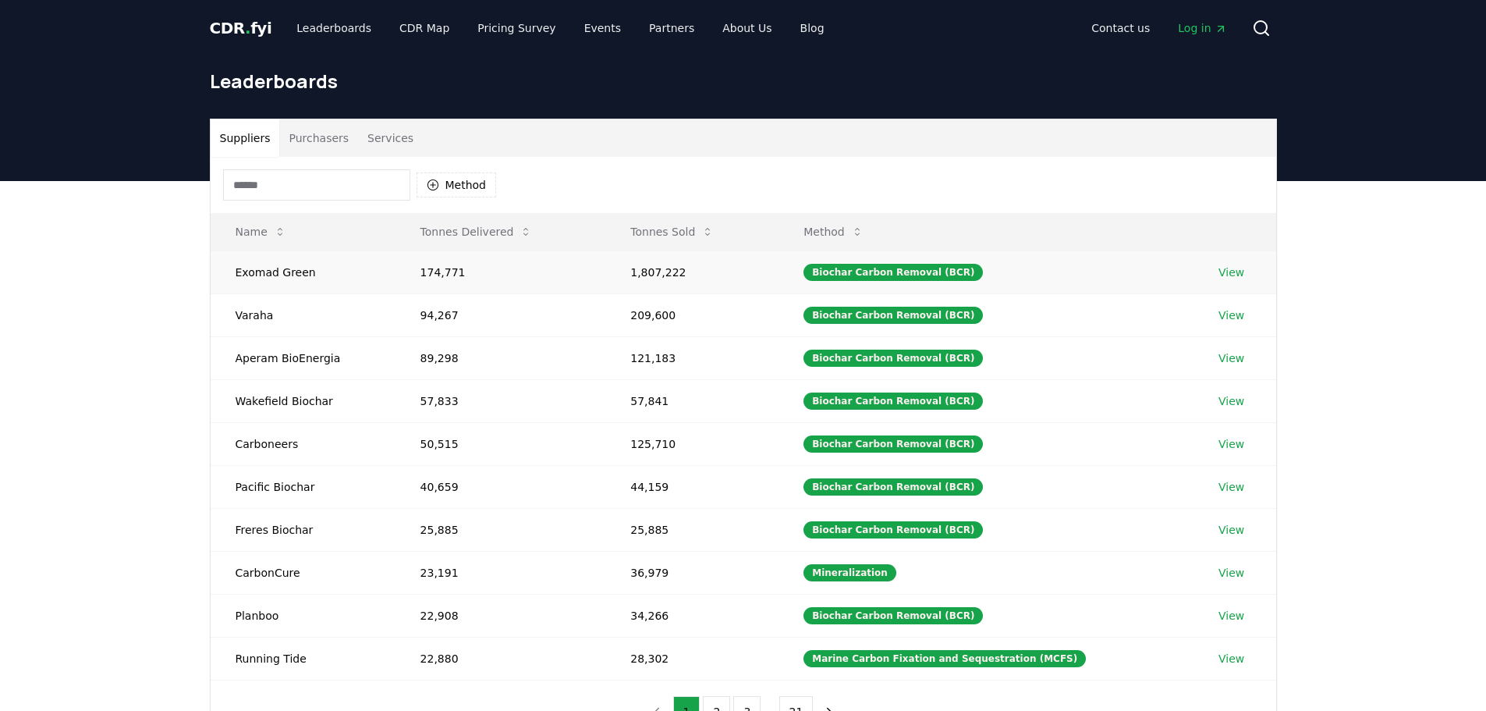
click at [605, 274] on tr "Exomad Green 174,771 1,807,222 Biochar Carbon Removal (BCR) View" at bounding box center [744, 271] width 1066 height 43
drag, startPoint x: 605, startPoint y: 274, endPoint x: 494, endPoint y: 267, distance: 111.8
click at [604, 274] on td "174,771" at bounding box center [501, 271] width 211 height 43
click at [481, 266] on td "174,771" at bounding box center [501, 271] width 211 height 43
drag, startPoint x: 479, startPoint y: 266, endPoint x: 407, endPoint y: 268, distance: 72.6
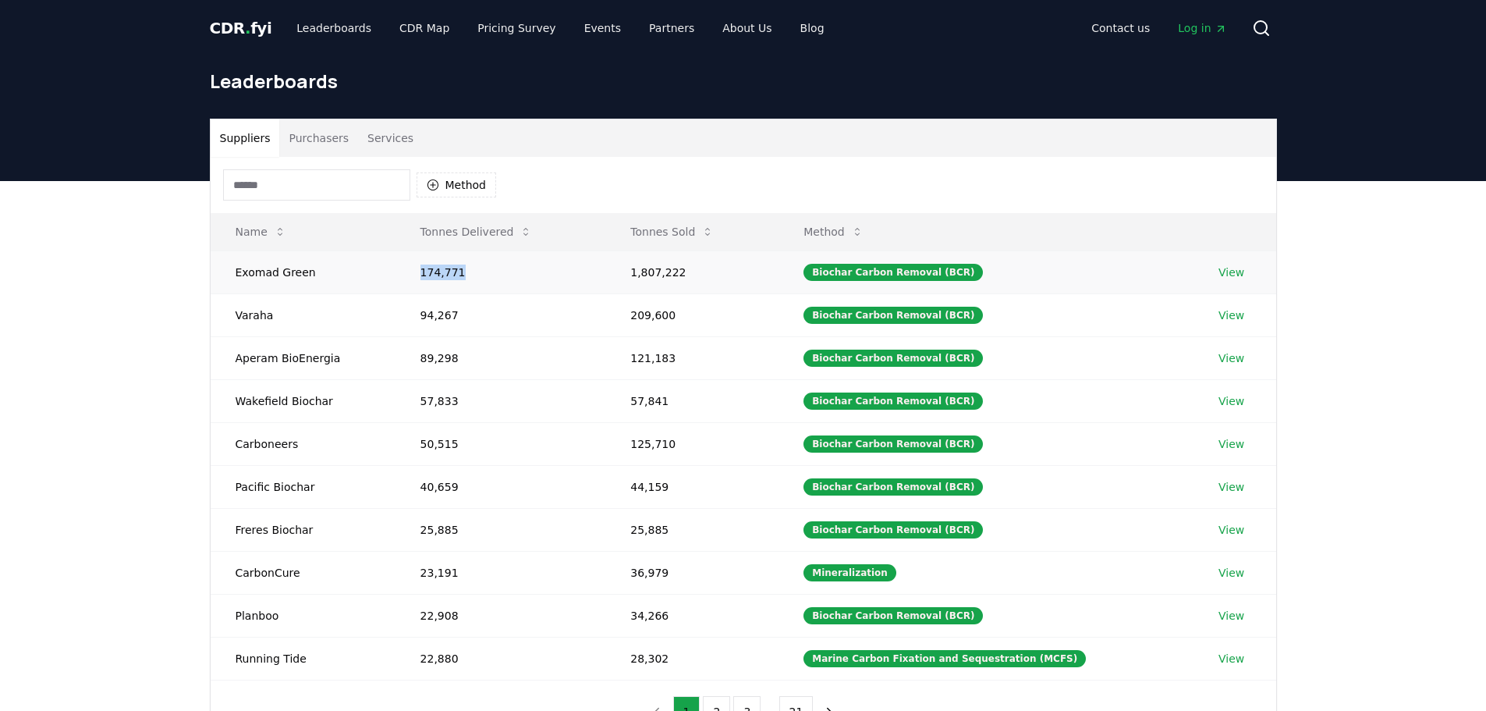
click at [407, 268] on td "174,771" at bounding box center [501, 271] width 211 height 43
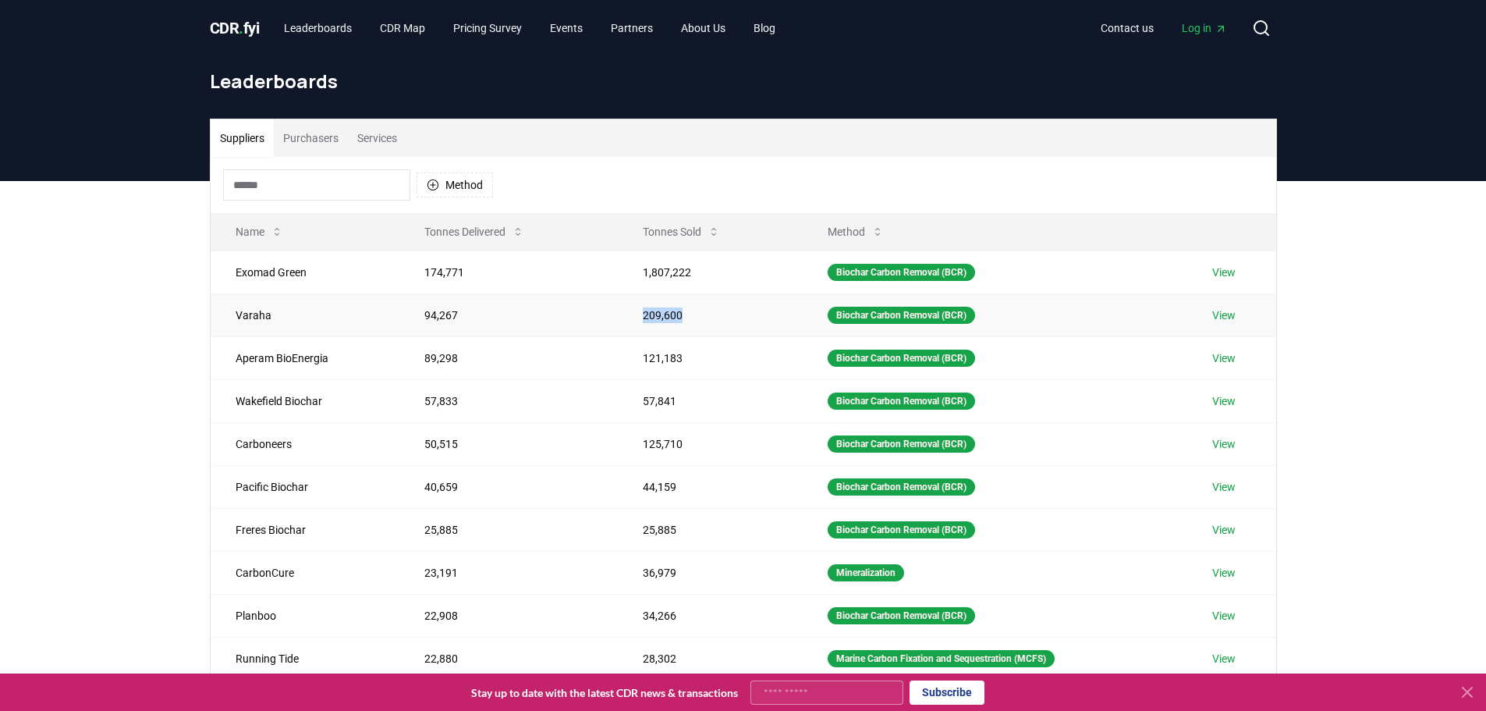
drag, startPoint x: 715, startPoint y: 316, endPoint x: 620, endPoint y: 317, distance: 96.0
click at [620, 317] on td "209,600" at bounding box center [710, 314] width 185 height 43
drag, startPoint x: 713, startPoint y: 355, endPoint x: 583, endPoint y: 357, distance: 130.3
click at [583, 357] on tr "Aperam BioEnergia 89,298 121,183 Biochar Carbon Removal (BCR) View" at bounding box center [744, 357] width 1066 height 43
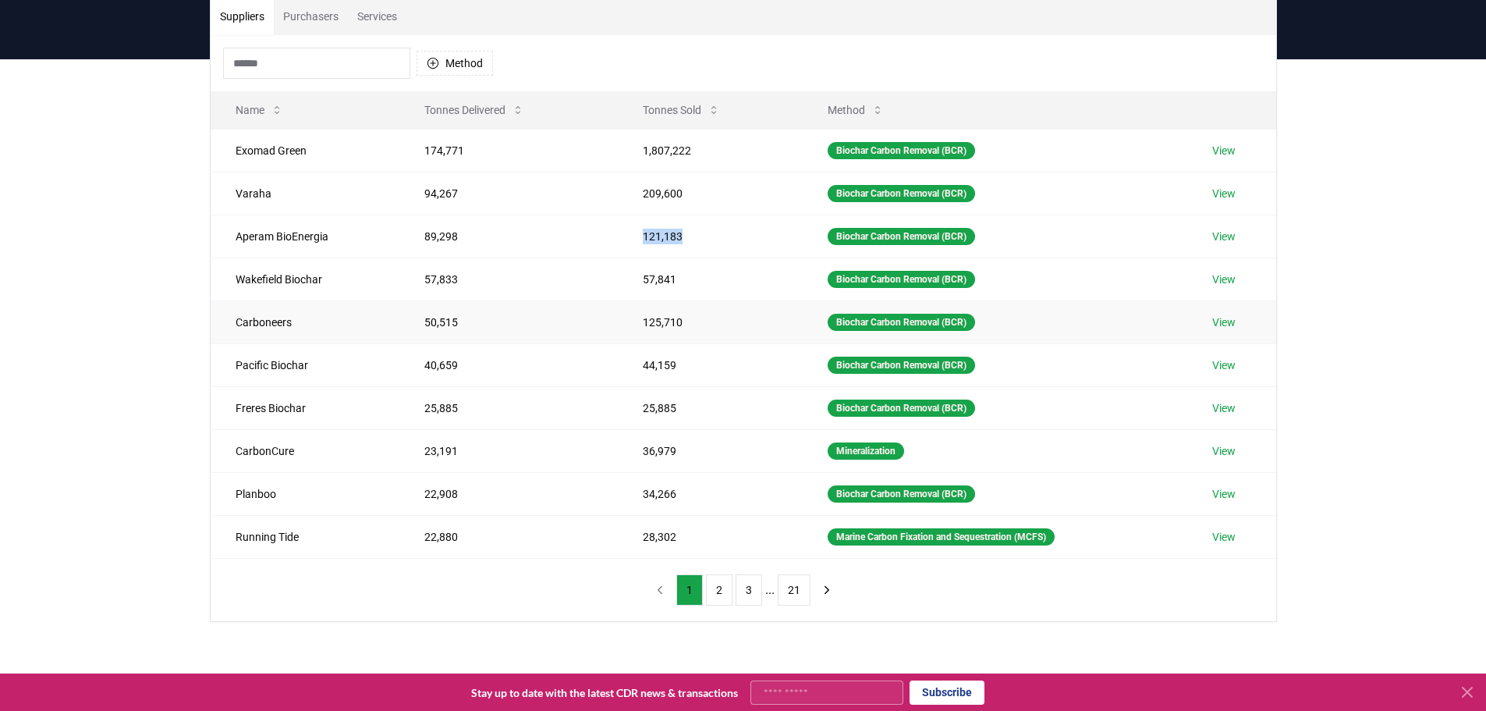
scroll to position [156, 0]
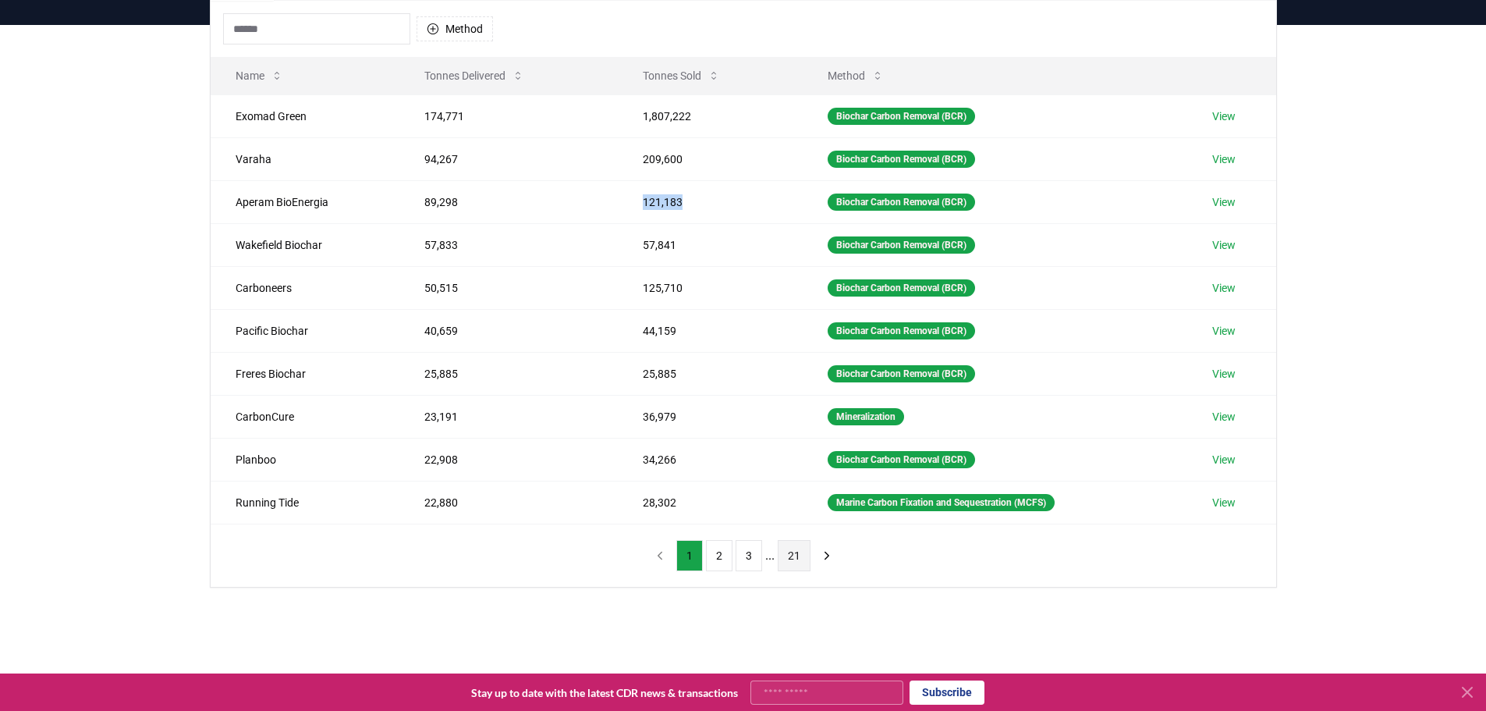
click at [793, 554] on button "21" at bounding box center [794, 555] width 33 height 31
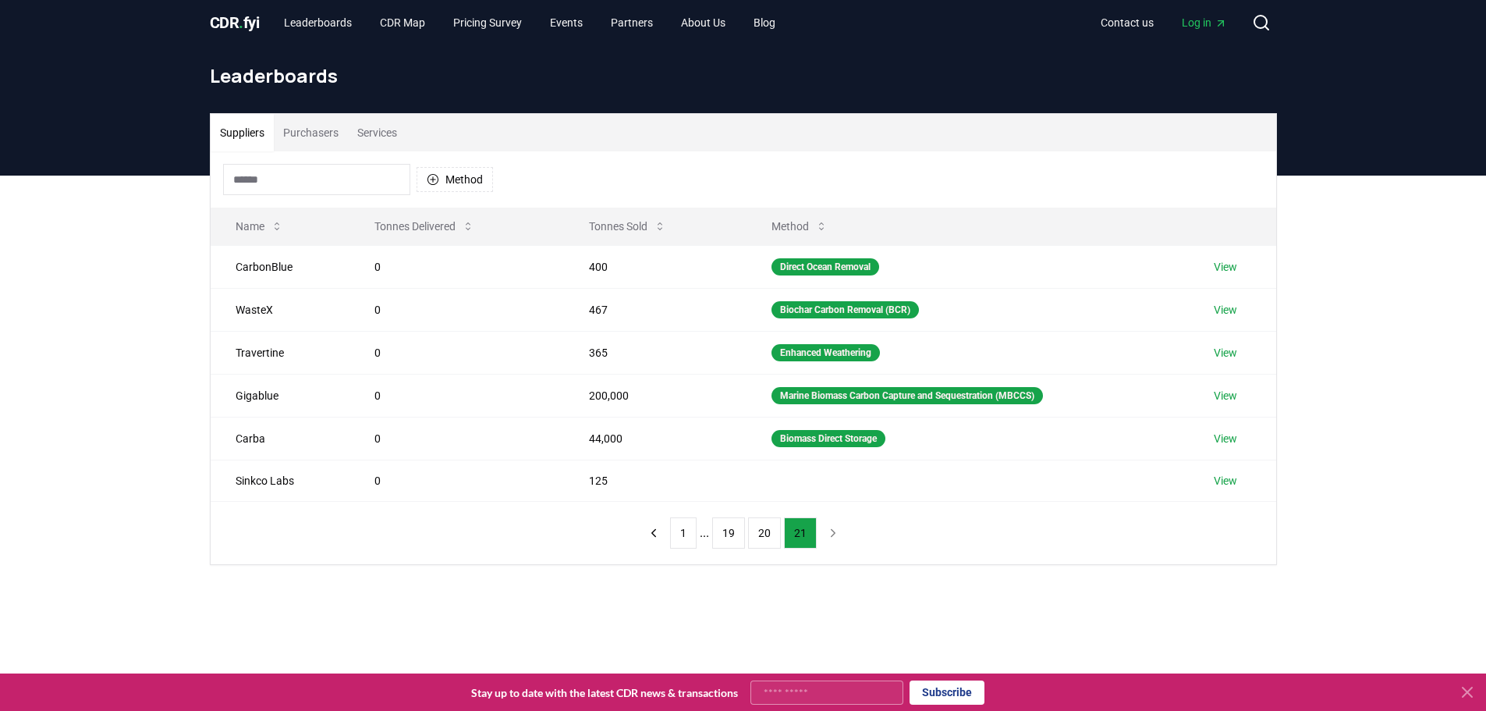
scroll to position [0, 0]
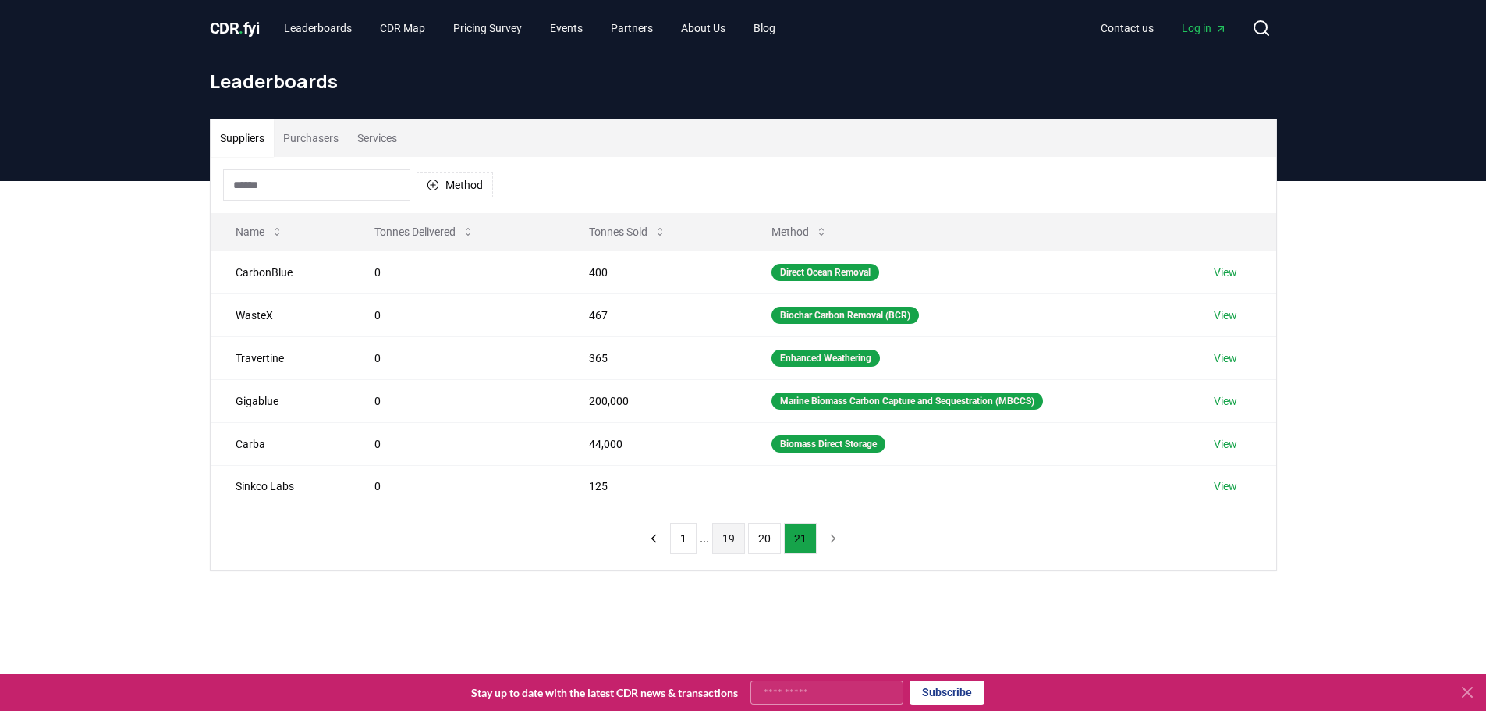
click at [729, 536] on button "19" at bounding box center [728, 538] width 33 height 31
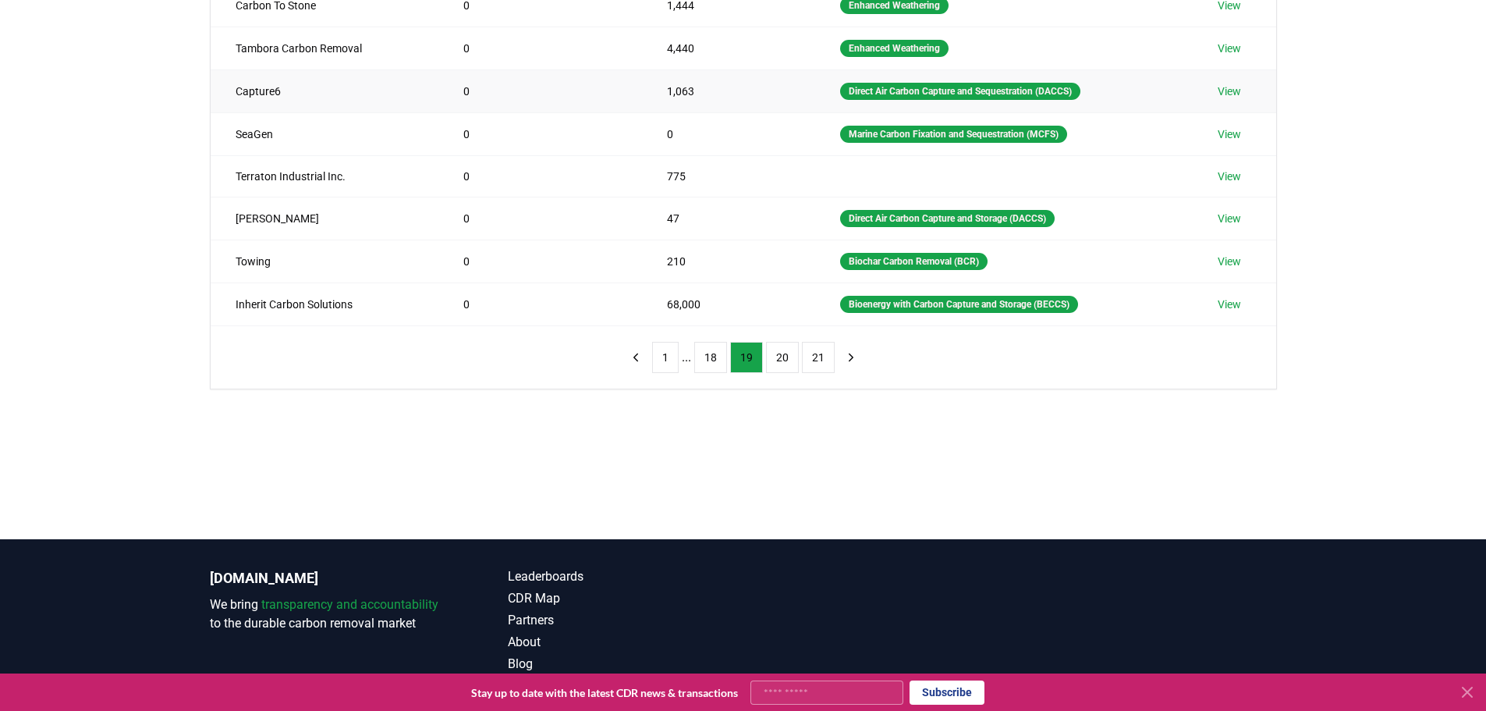
scroll to position [409, 0]
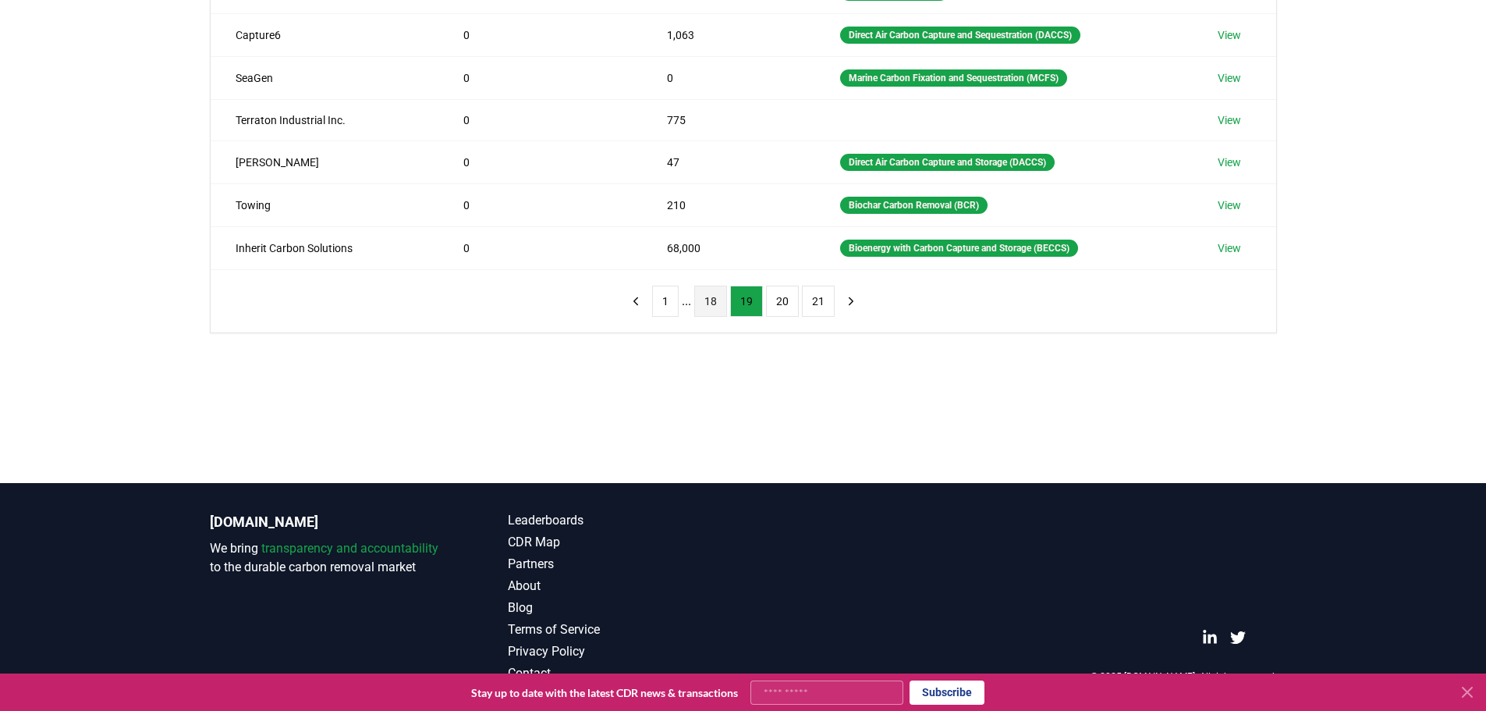
click at [705, 296] on button "18" at bounding box center [710, 301] width 33 height 31
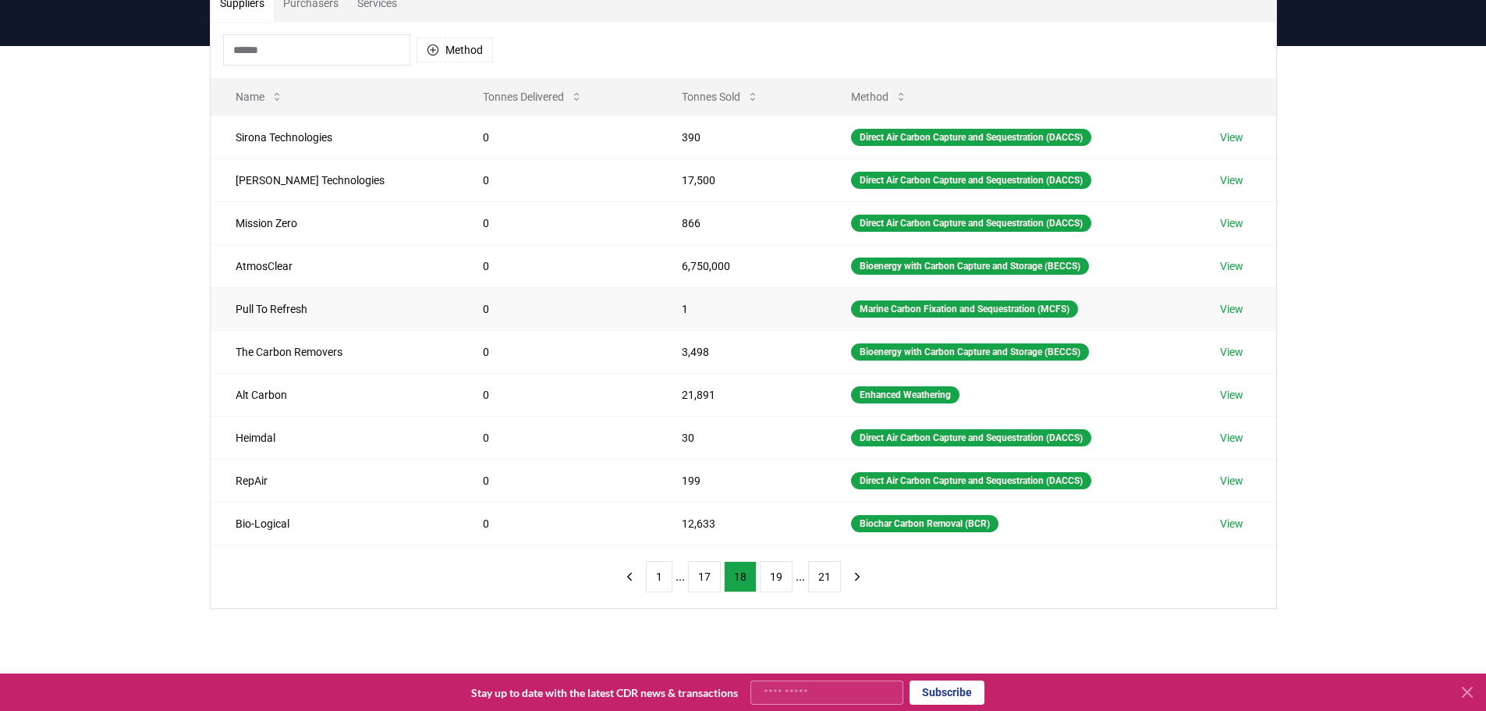
scroll to position [97, 0]
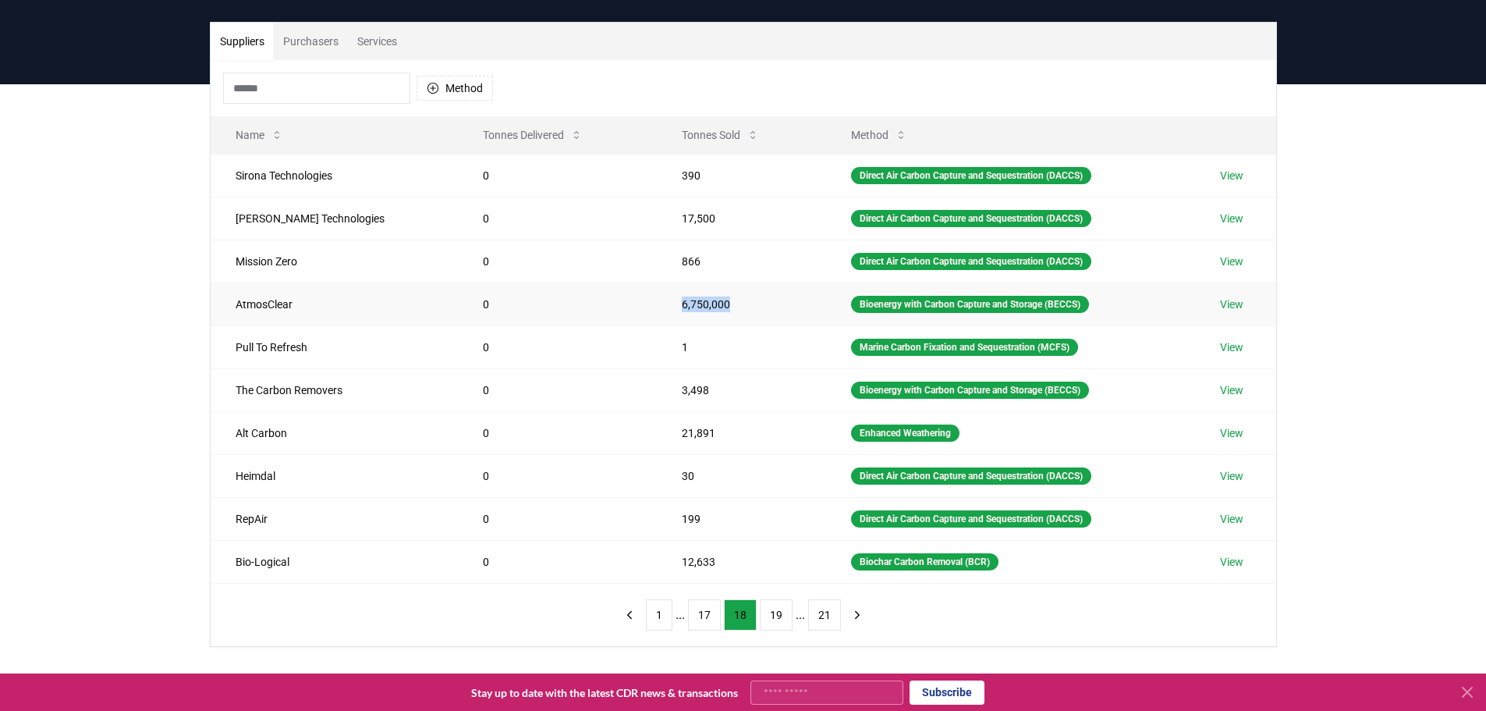
drag, startPoint x: 725, startPoint y: 295, endPoint x: 620, endPoint y: 293, distance: 104.6
click at [657, 293] on td "6,750,000" at bounding box center [741, 303] width 169 height 43
click at [708, 619] on button "17" at bounding box center [704, 614] width 33 height 31
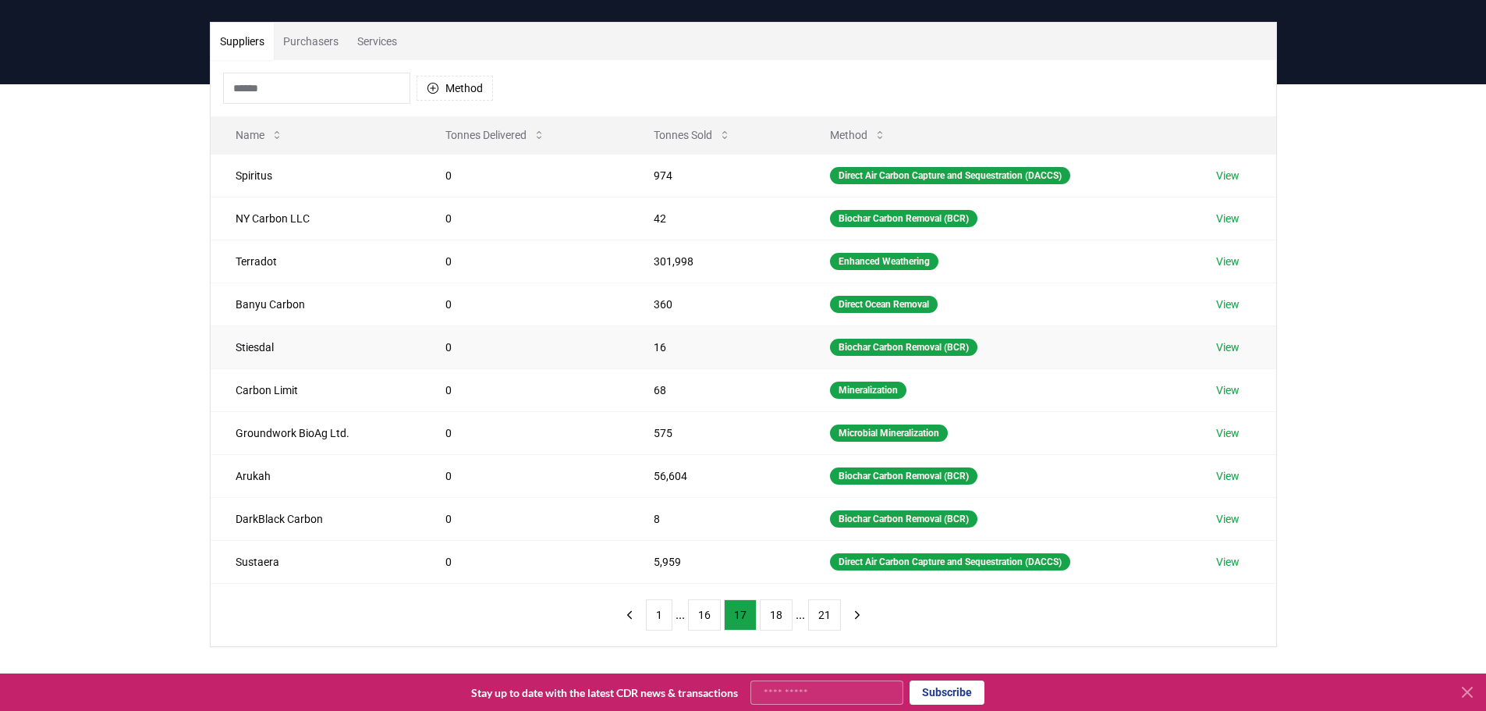
scroll to position [175, 0]
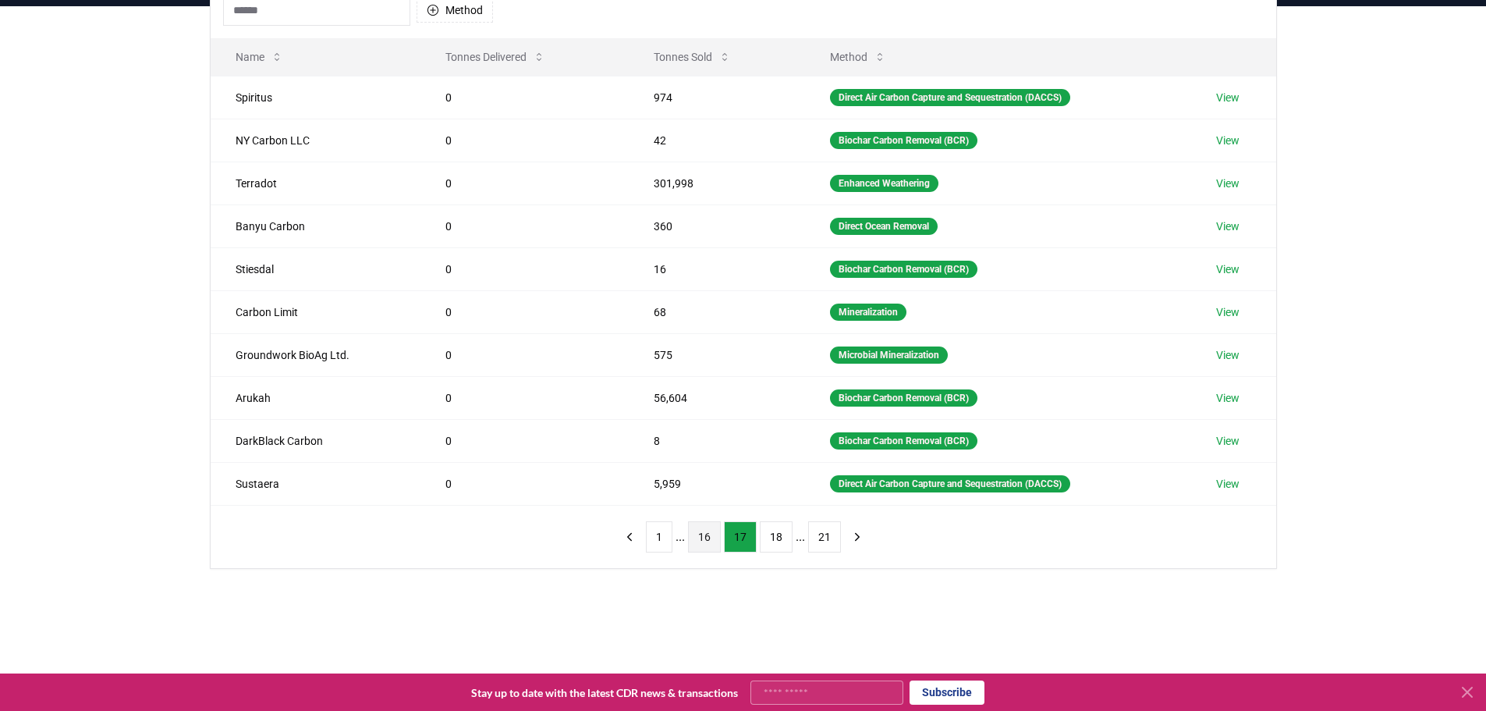
click at [706, 536] on button "16" at bounding box center [704, 536] width 33 height 31
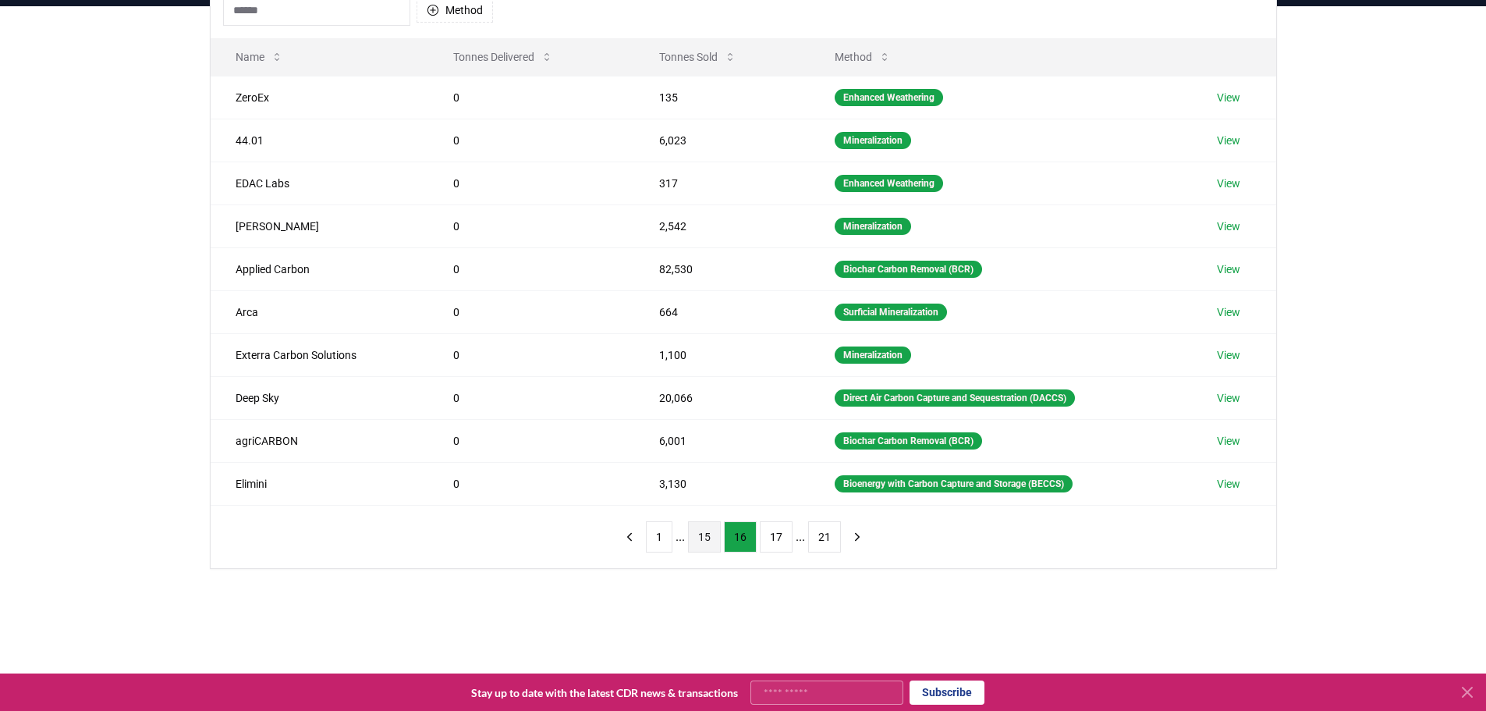
click at [705, 534] on button "15" at bounding box center [704, 536] width 33 height 31
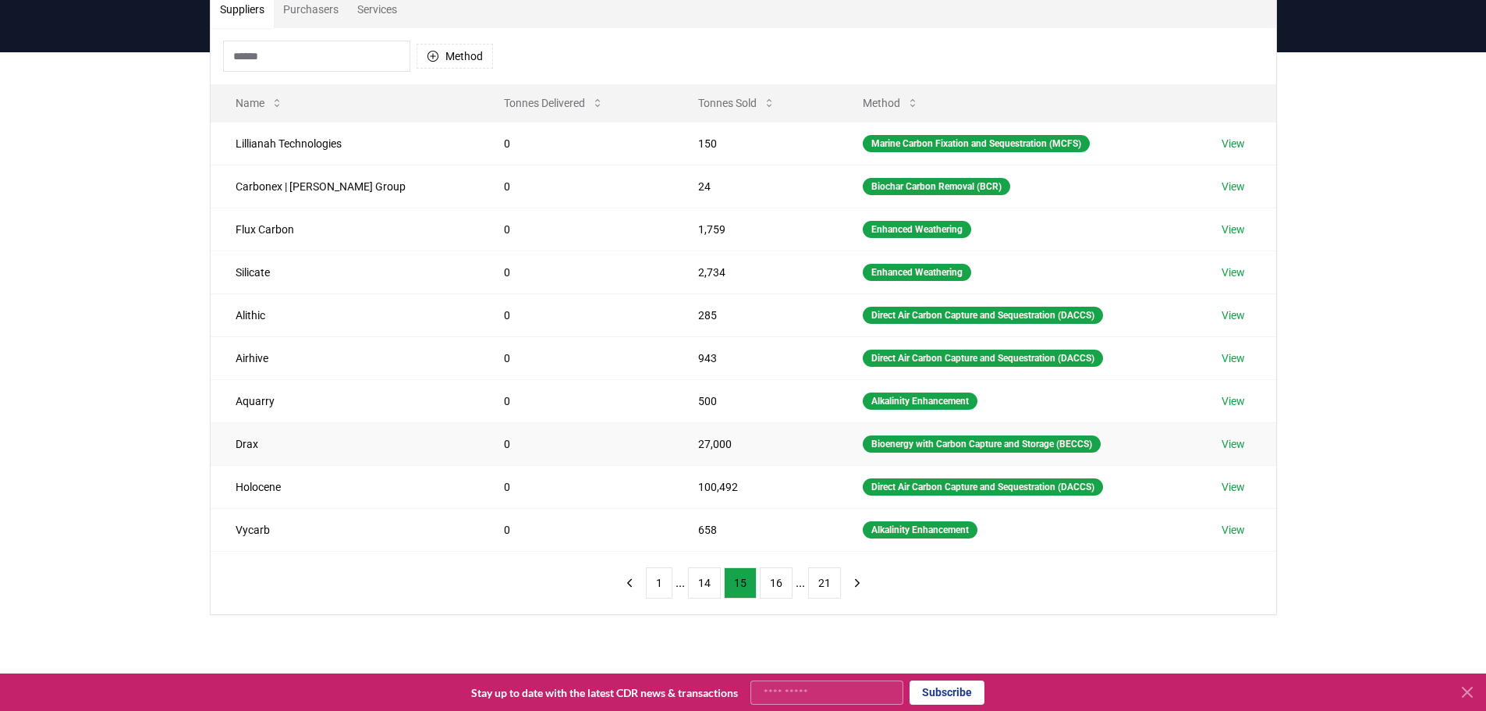
scroll to position [156, 0]
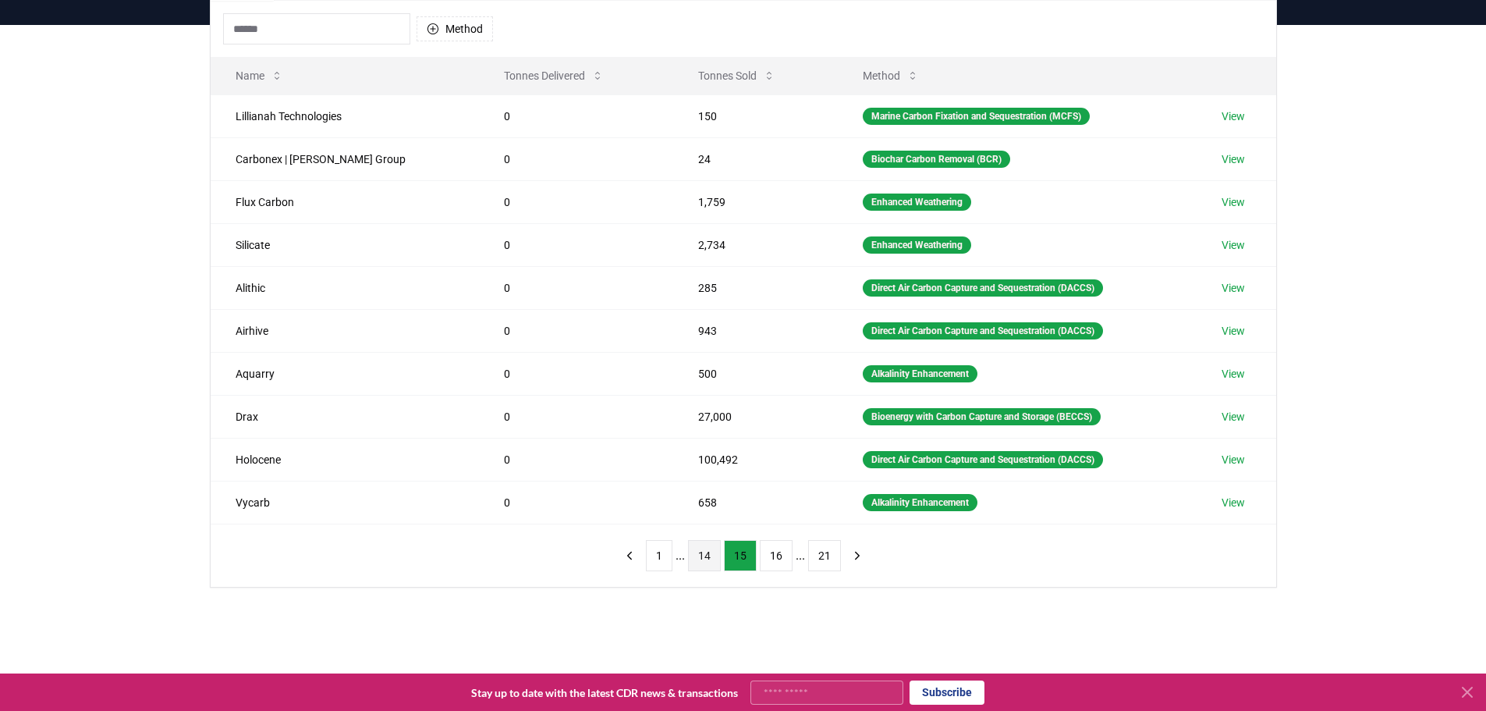
click at [703, 556] on button "14" at bounding box center [704, 555] width 33 height 31
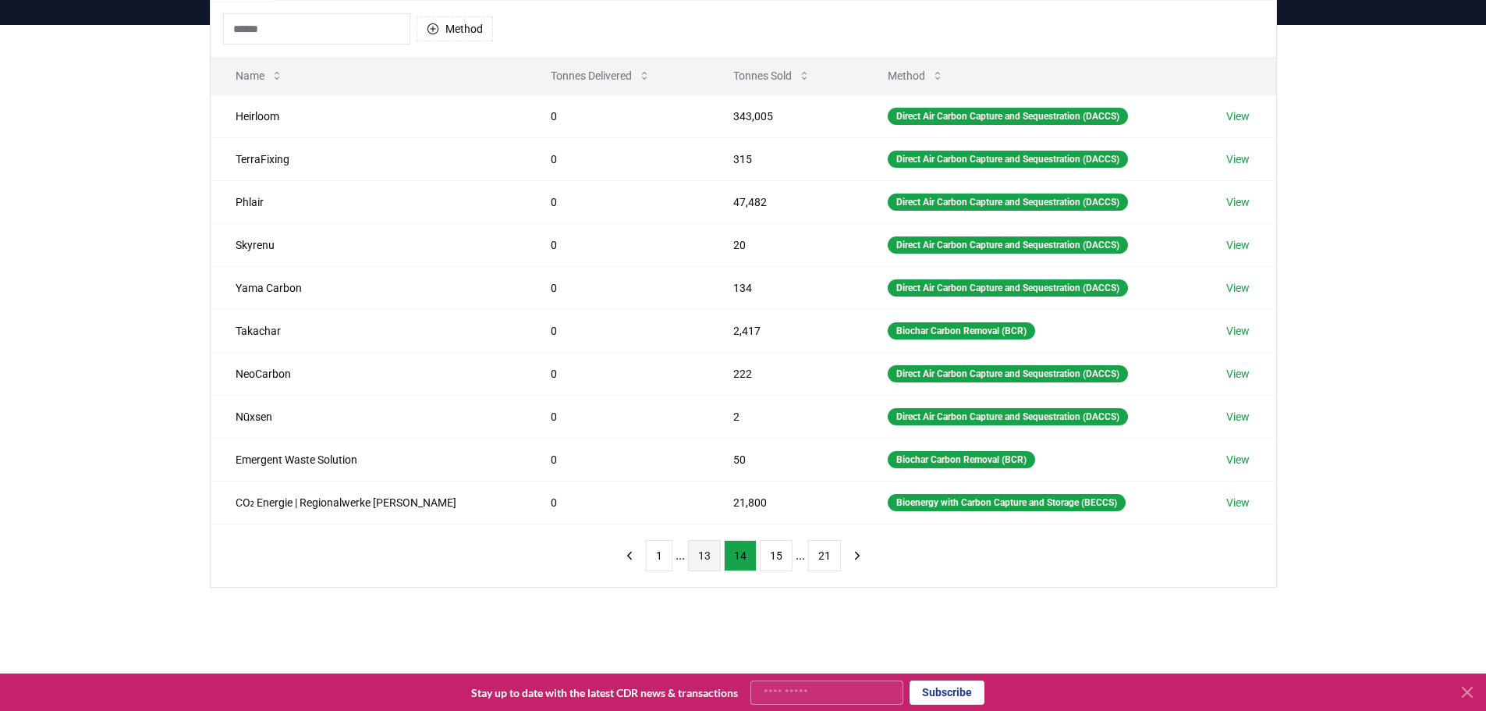
click at [707, 561] on button "13" at bounding box center [704, 555] width 33 height 31
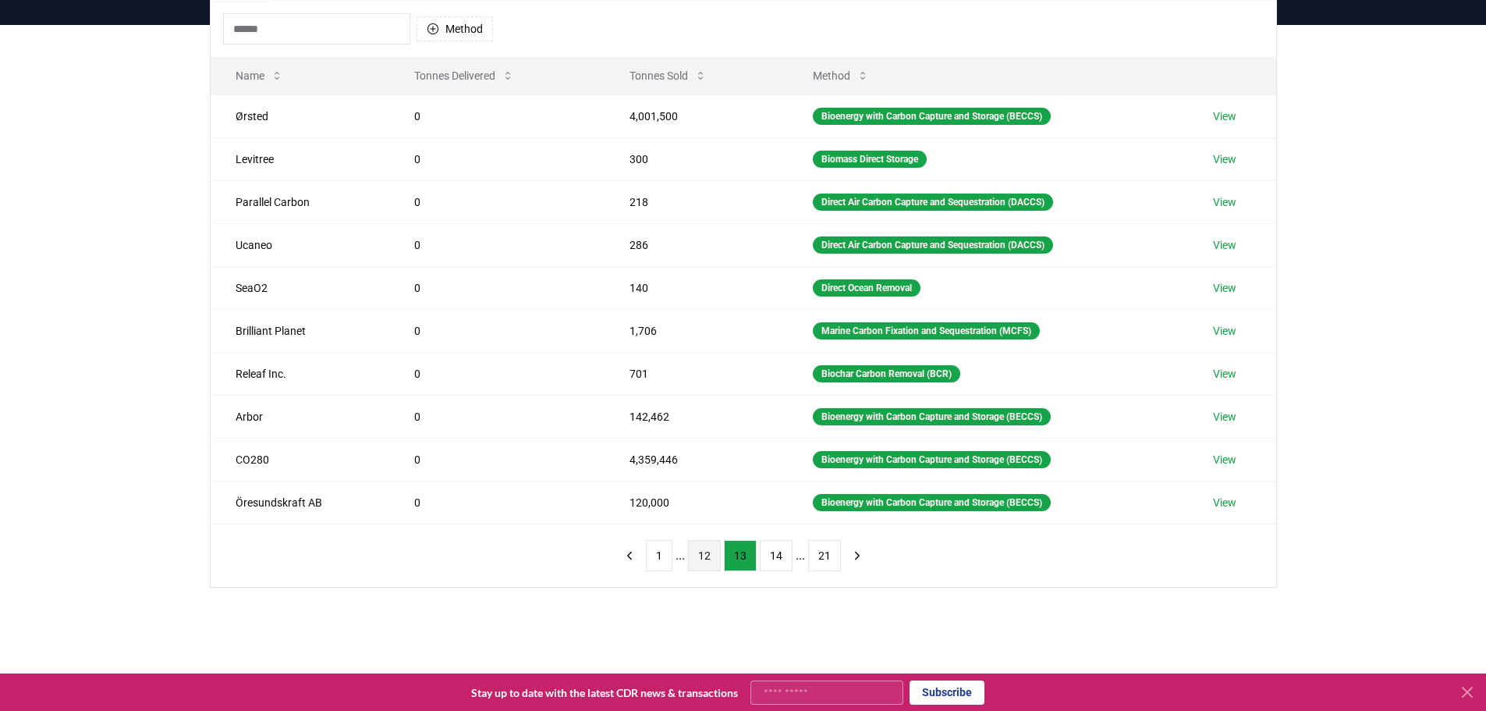
click at [702, 553] on button "12" at bounding box center [704, 555] width 33 height 31
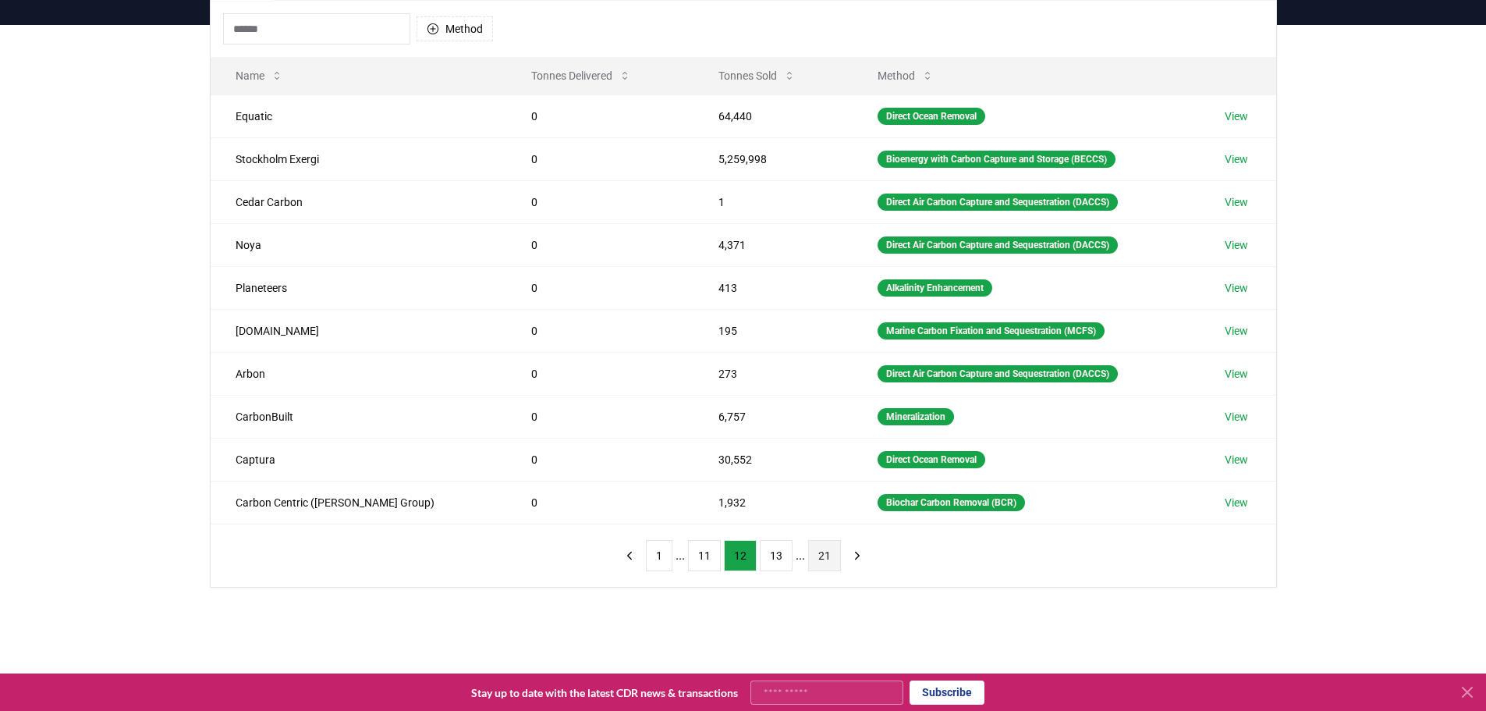
click at [821, 557] on button "21" at bounding box center [824, 555] width 33 height 31
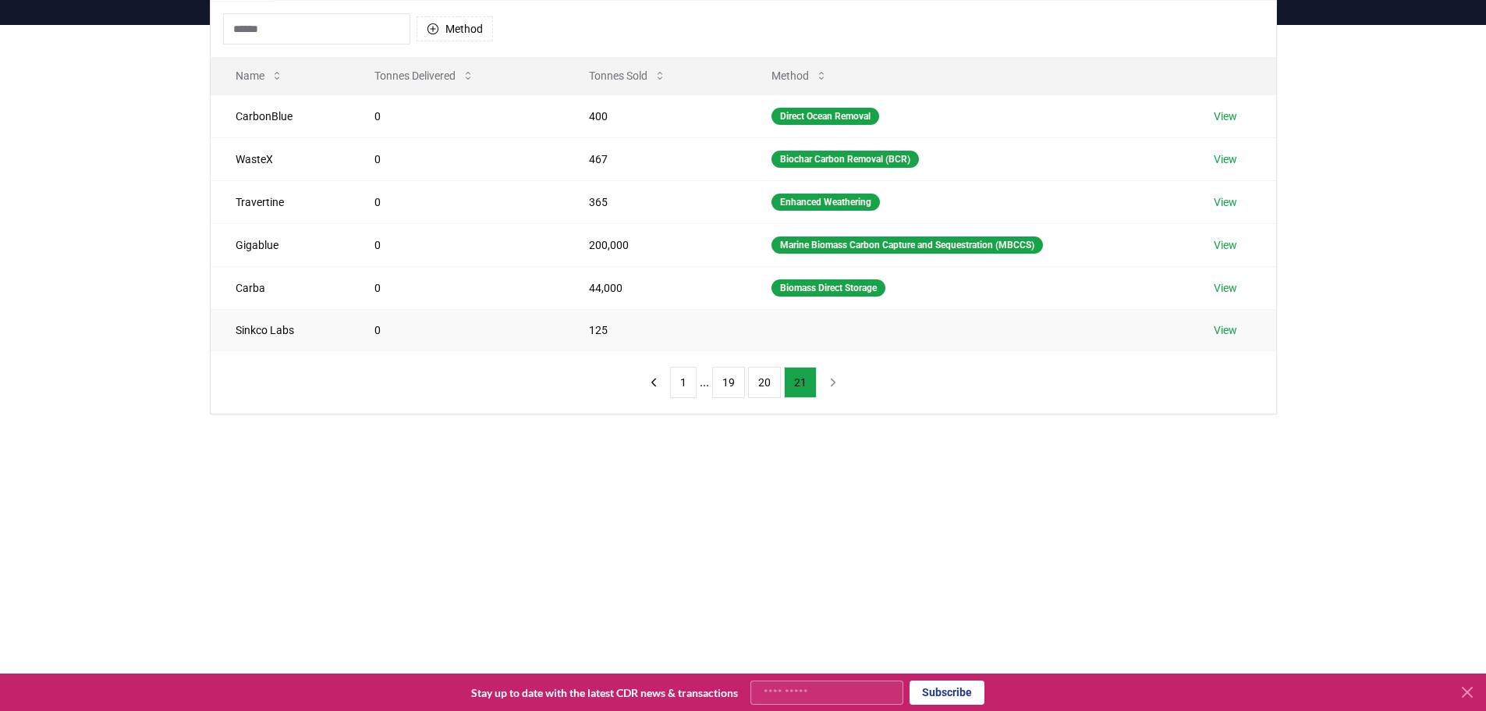
scroll to position [78, 0]
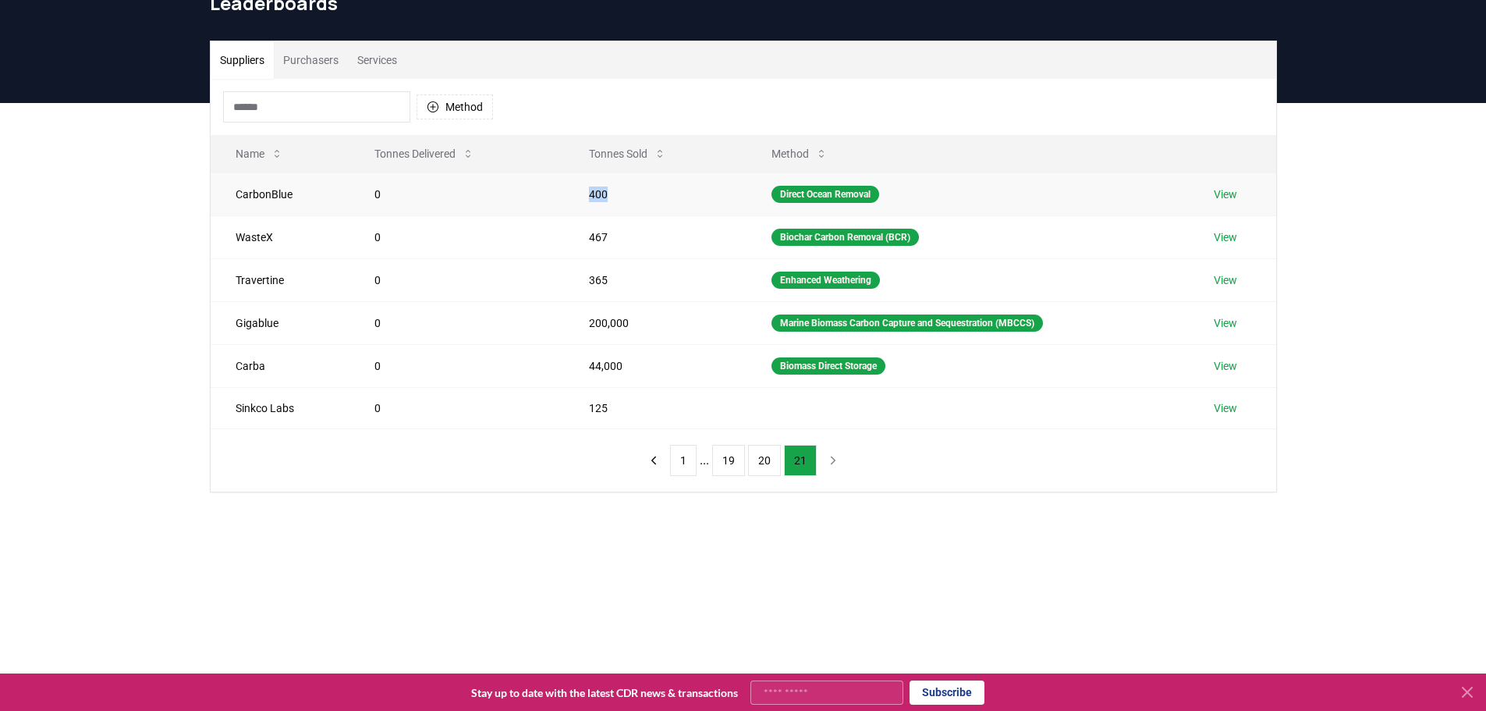
drag, startPoint x: 625, startPoint y: 193, endPoint x: 563, endPoint y: 193, distance: 62.4
click at [564, 193] on td "400" at bounding box center [655, 193] width 182 height 43
click at [765, 457] on button "20" at bounding box center [764, 460] width 33 height 31
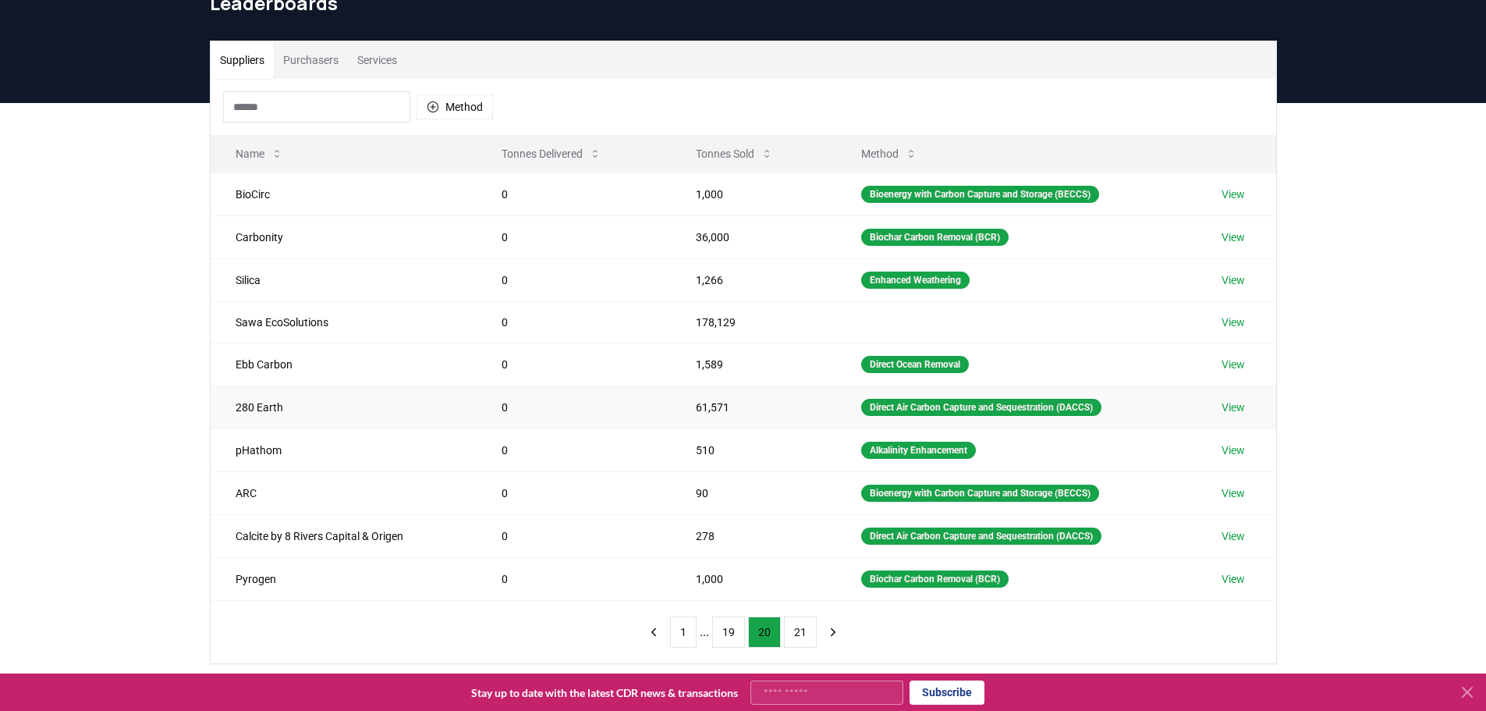
scroll to position [156, 0]
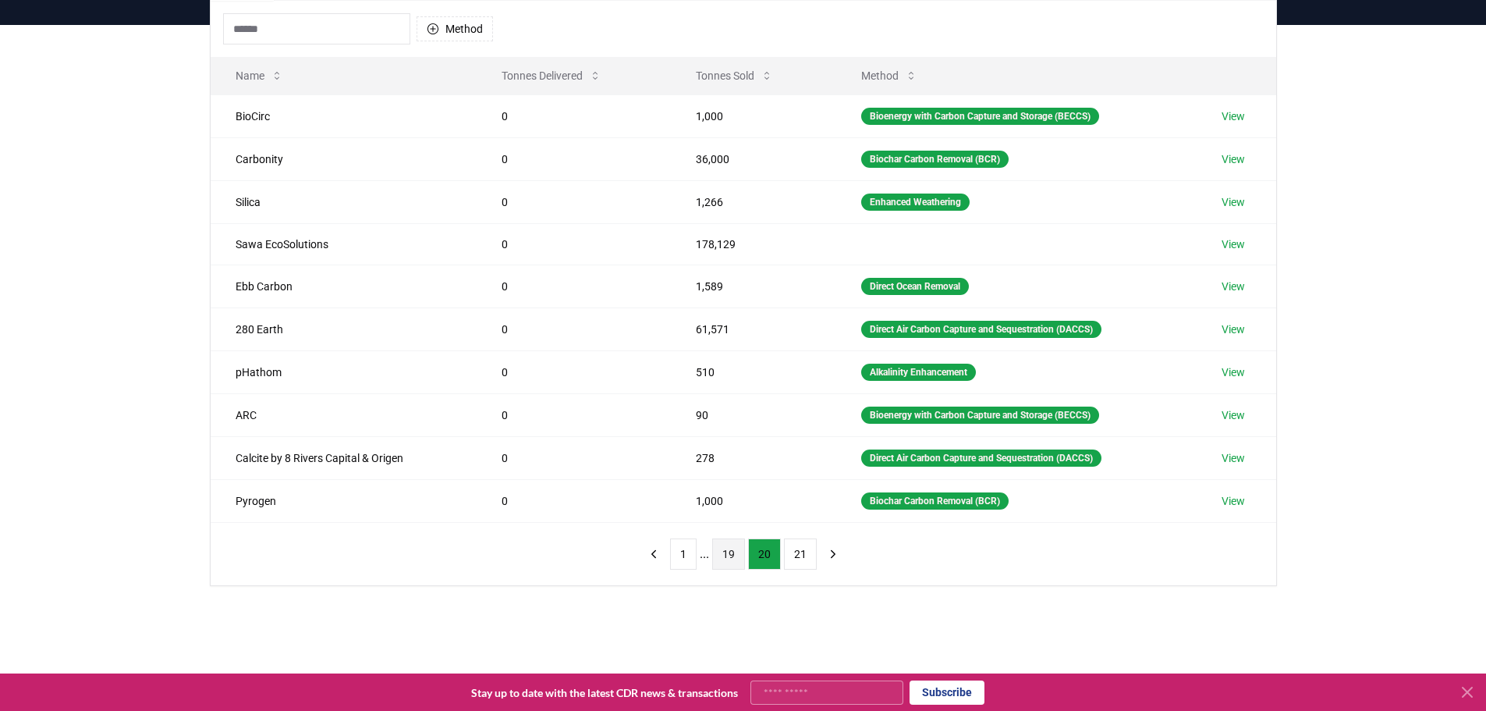
click at [726, 553] on button "19" at bounding box center [728, 553] width 33 height 31
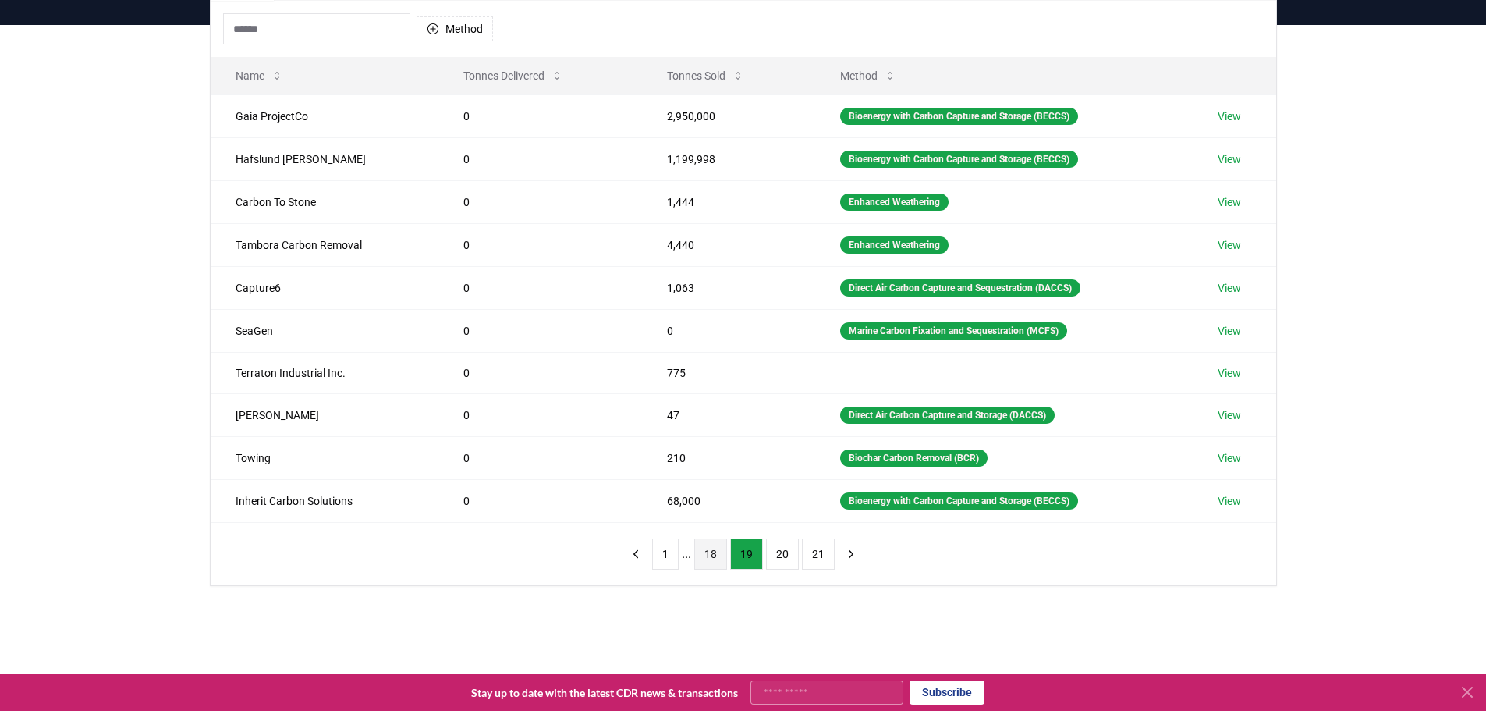
click at [710, 559] on button "18" at bounding box center [710, 553] width 33 height 31
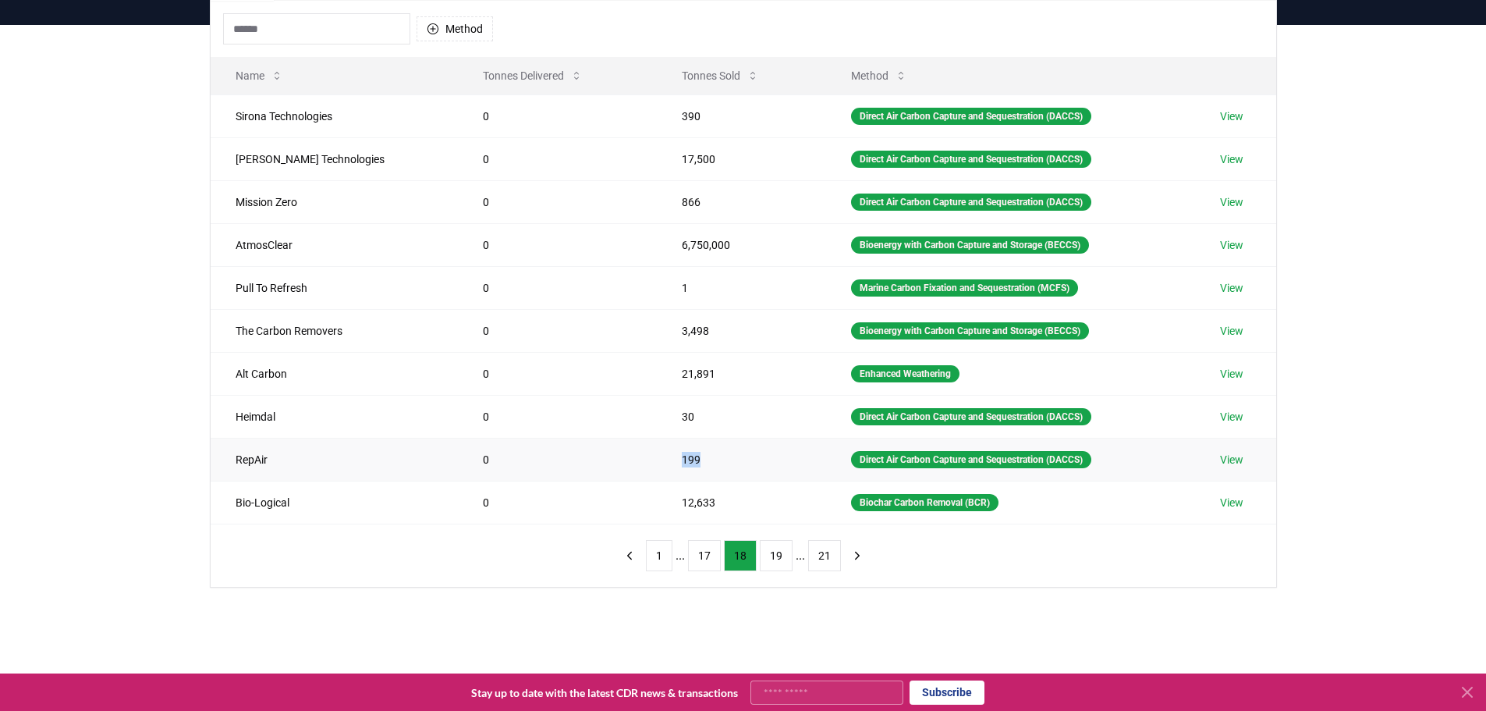
drag, startPoint x: 696, startPoint y: 460, endPoint x: 615, endPoint y: 465, distance: 81.3
click at [615, 465] on tr "RepAir 0 199 Direct Air Carbon Capture and Sequestration (DACCS) View" at bounding box center [744, 459] width 1066 height 43
click at [615, 465] on td "0" at bounding box center [557, 459] width 199 height 43
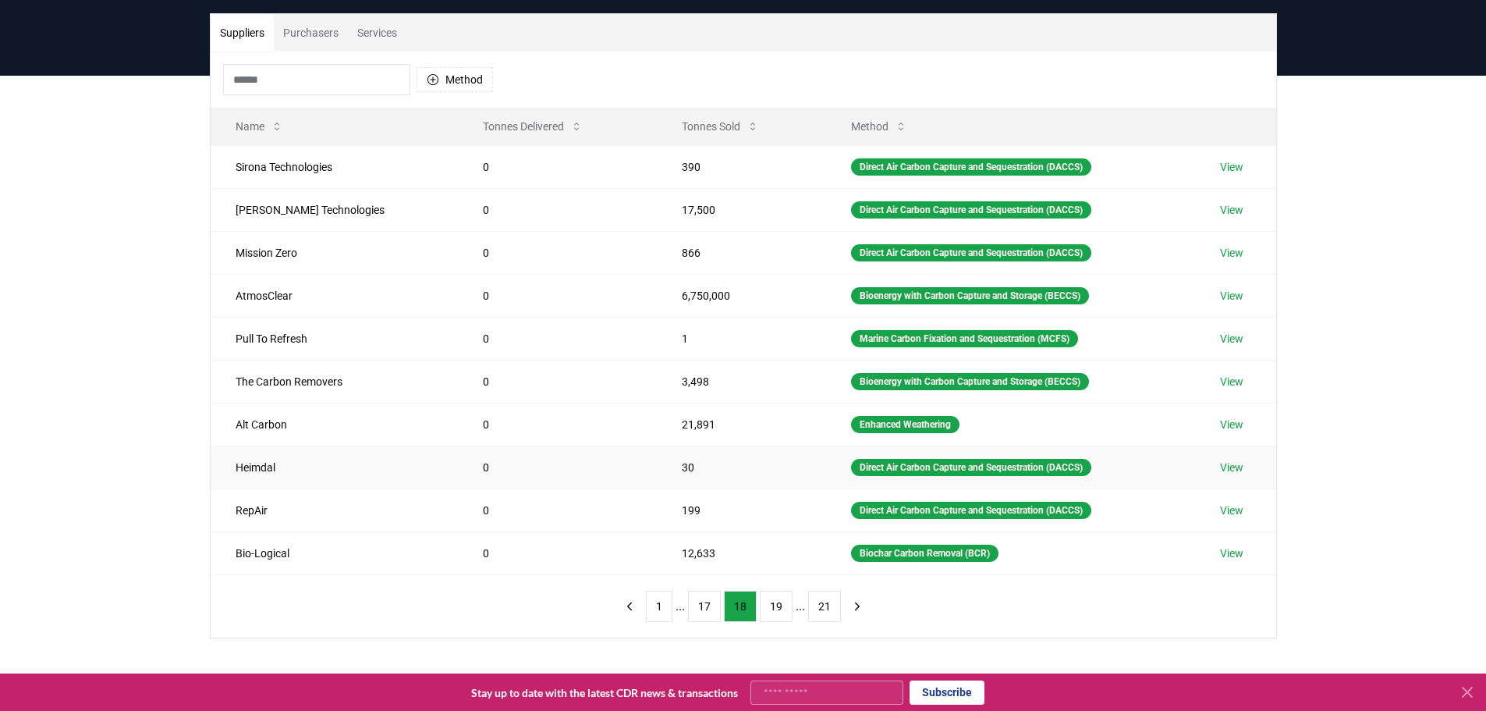
scroll to position [78, 0]
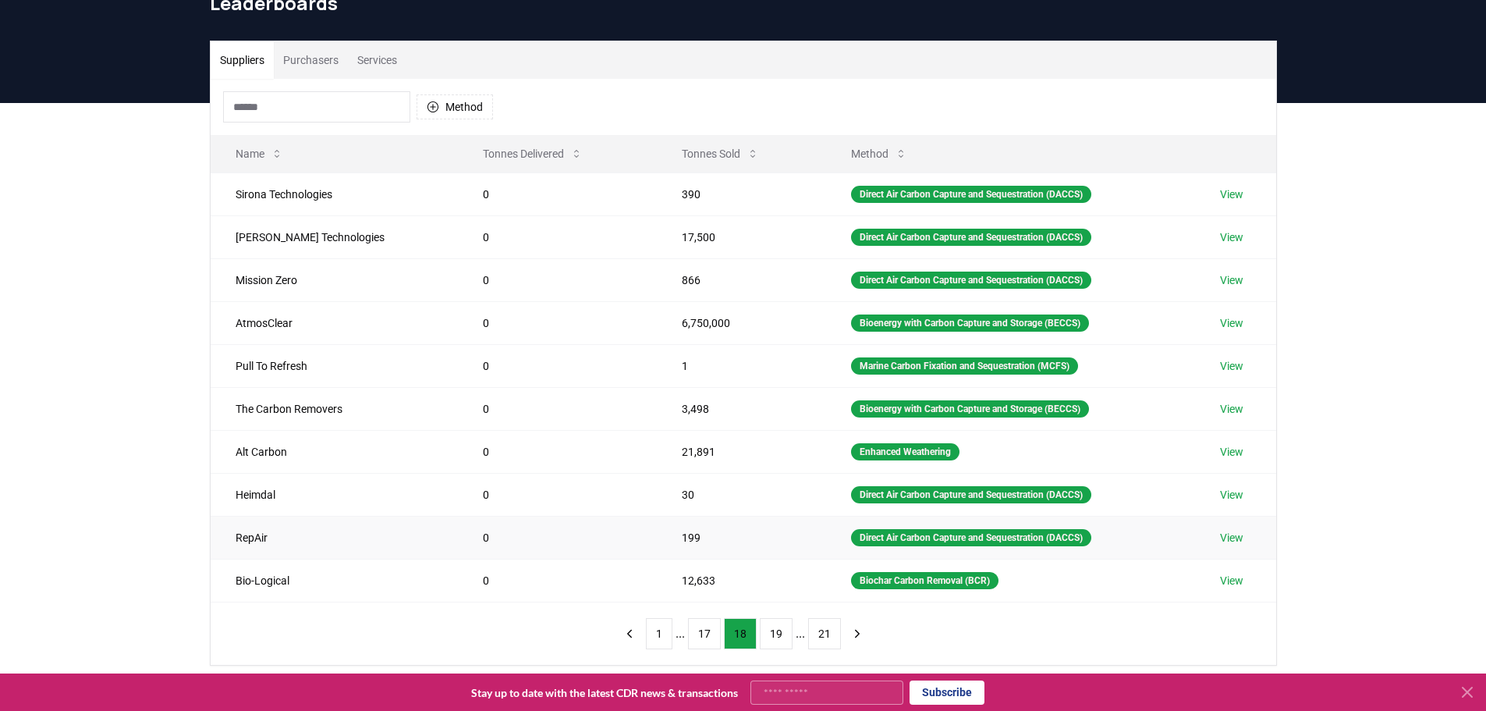
click at [1224, 537] on link "View" at bounding box center [1231, 538] width 23 height 16
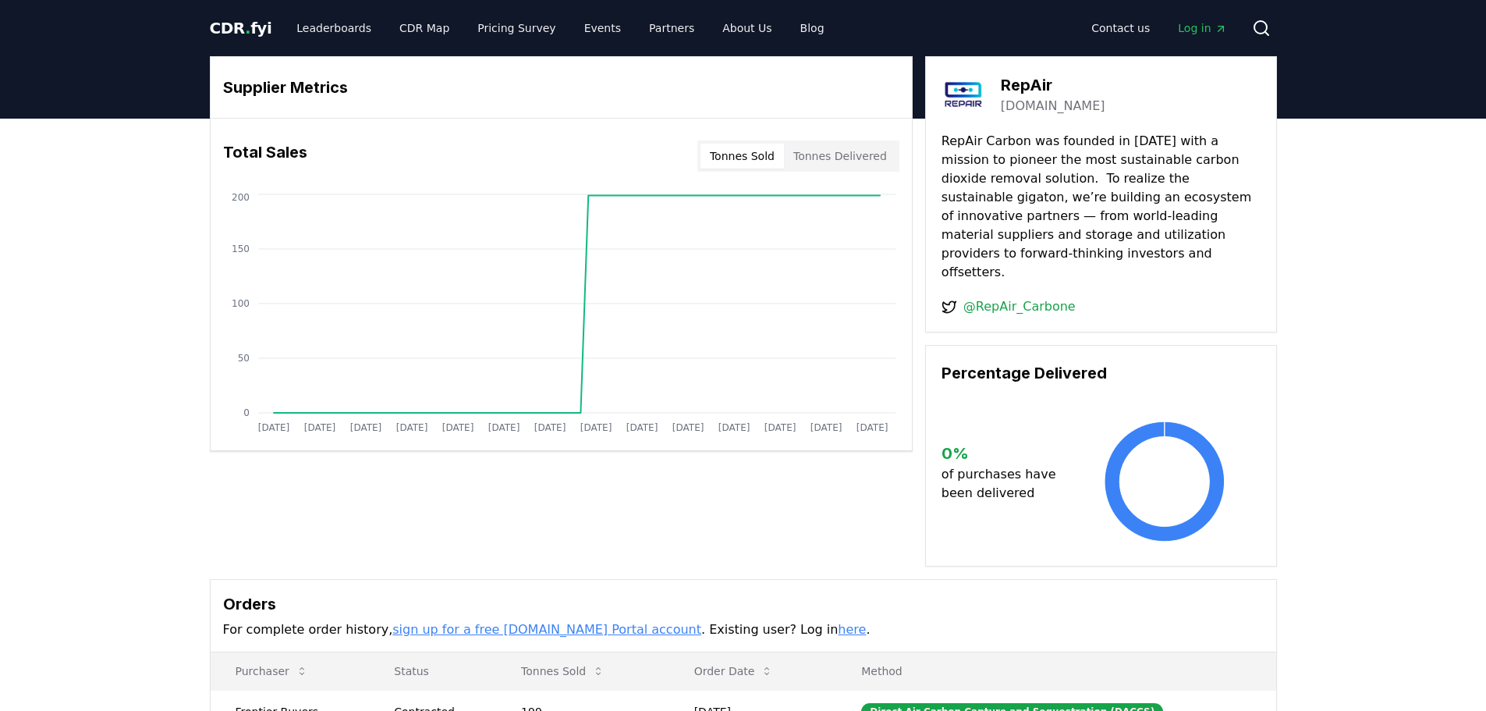
drag, startPoint x: 971, startPoint y: 159, endPoint x: 1175, endPoint y: 158, distance: 204.4
click at [1175, 158] on p "RepAir Carbon was founded in 2020 with a mission to pioneer the most sustainabl…" at bounding box center [1101, 207] width 319 height 150
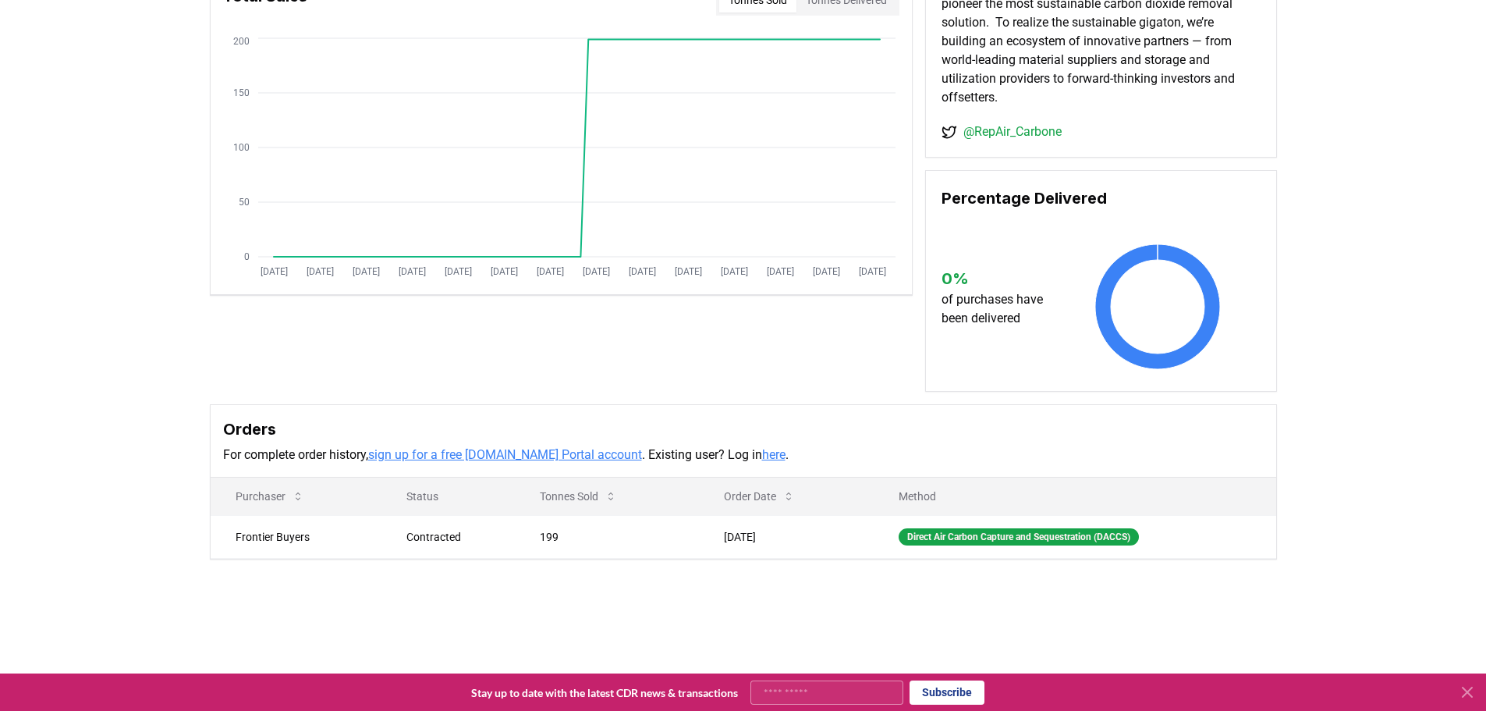
scroll to position [234, 0]
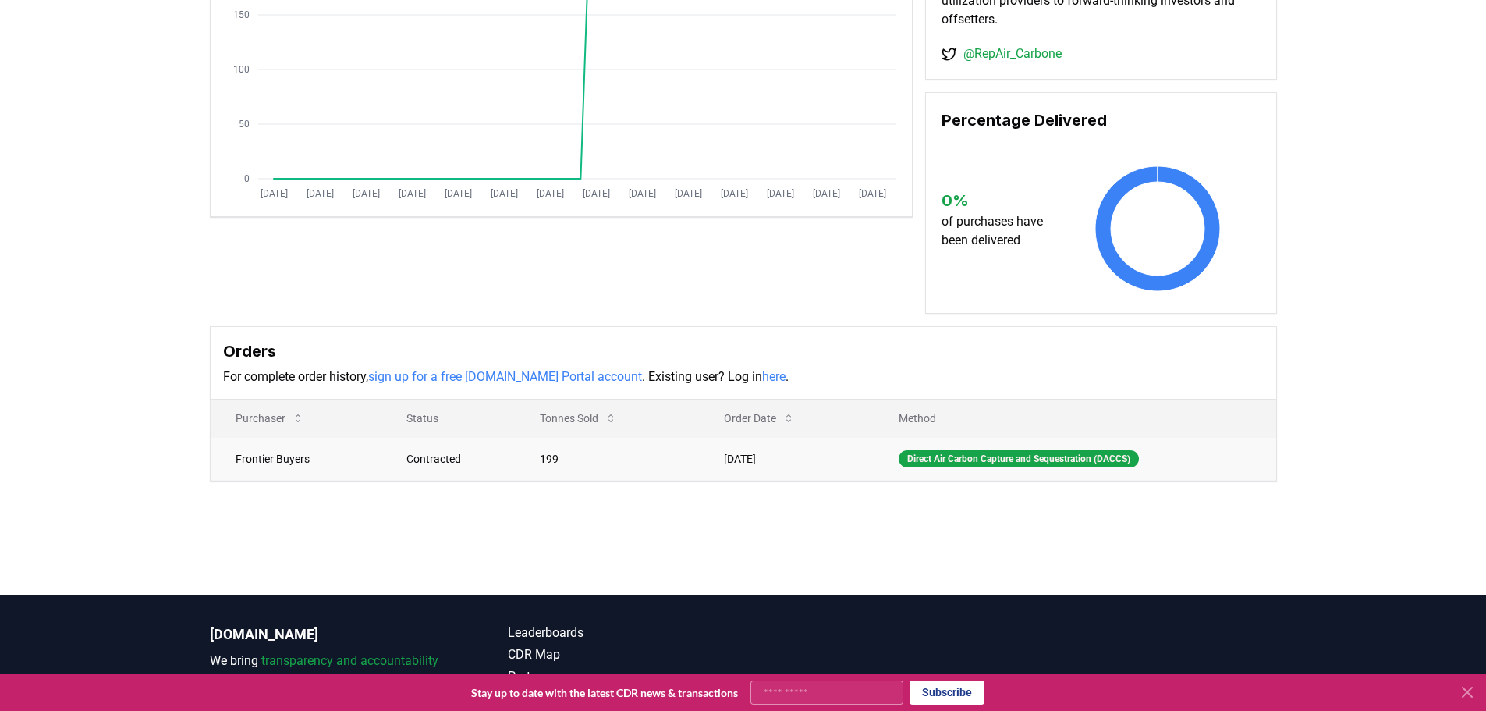
click at [265, 456] on td "Frontier Buyers" at bounding box center [297, 458] width 172 height 43
drag, startPoint x: 265, startPoint y: 456, endPoint x: 275, endPoint y: 456, distance: 9.4
click at [275, 456] on td "Frontier Buyers" at bounding box center [297, 458] width 172 height 43
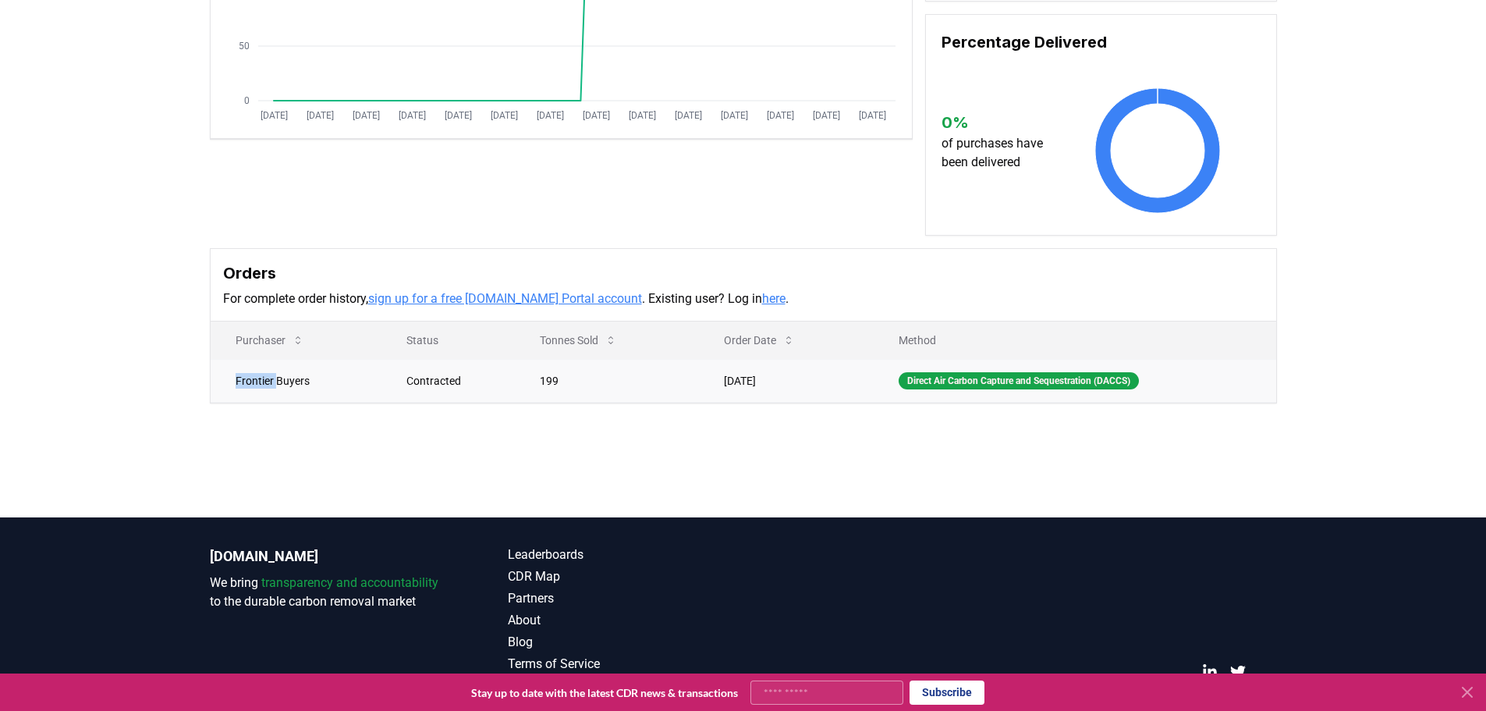
click at [277, 372] on td "Frontier Buyers" at bounding box center [297, 380] width 172 height 43
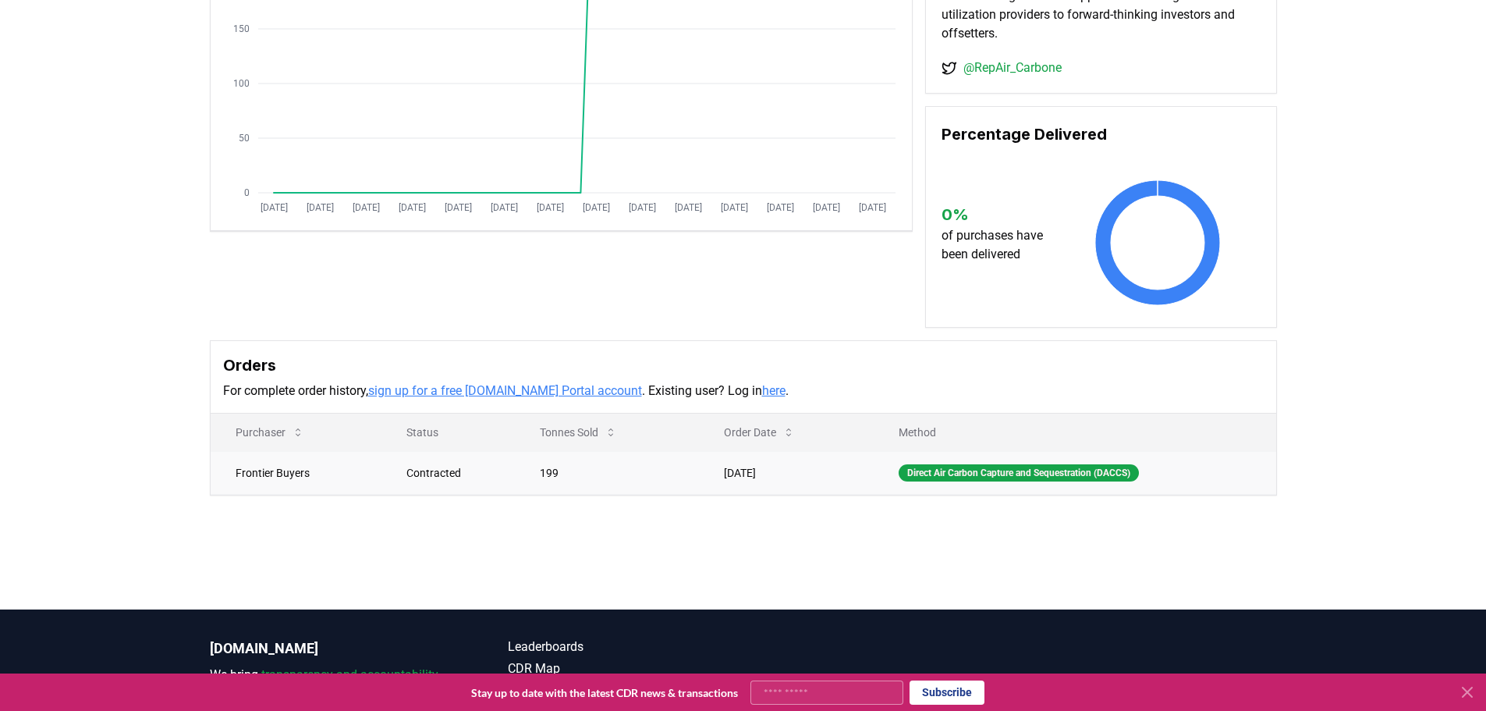
scroll to position [0, 0]
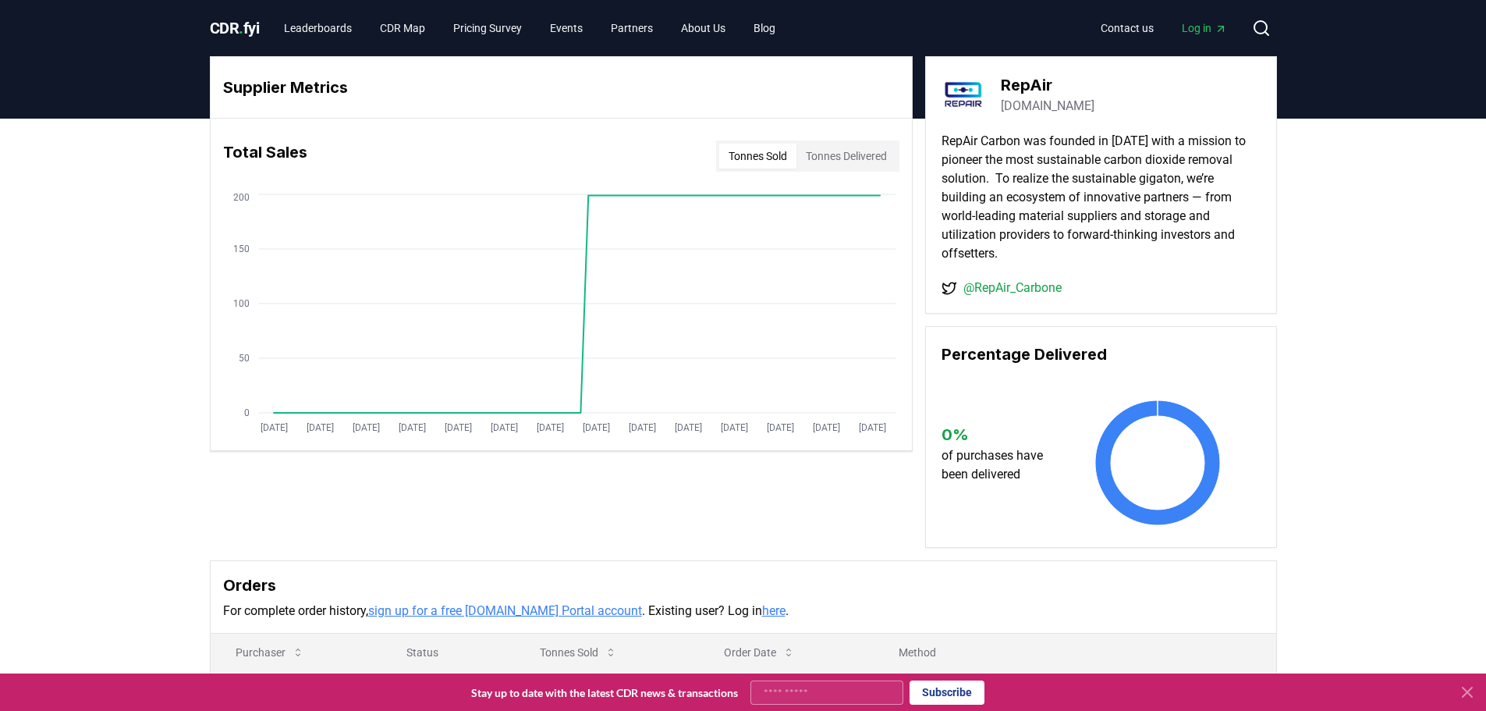
click at [741, 396] on icon "Jan 2019 Jul 2019 Jan 2020 Jul 2020 Jan 2021 Jul 2021 Jan 2022 Jul 2022 Jan 202…" at bounding box center [555, 315] width 689 height 250
click at [862, 162] on button "Tonnes Delivered" at bounding box center [847, 156] width 100 height 25
click at [740, 158] on button "Tonnes Sold" at bounding box center [757, 156] width 77 height 25
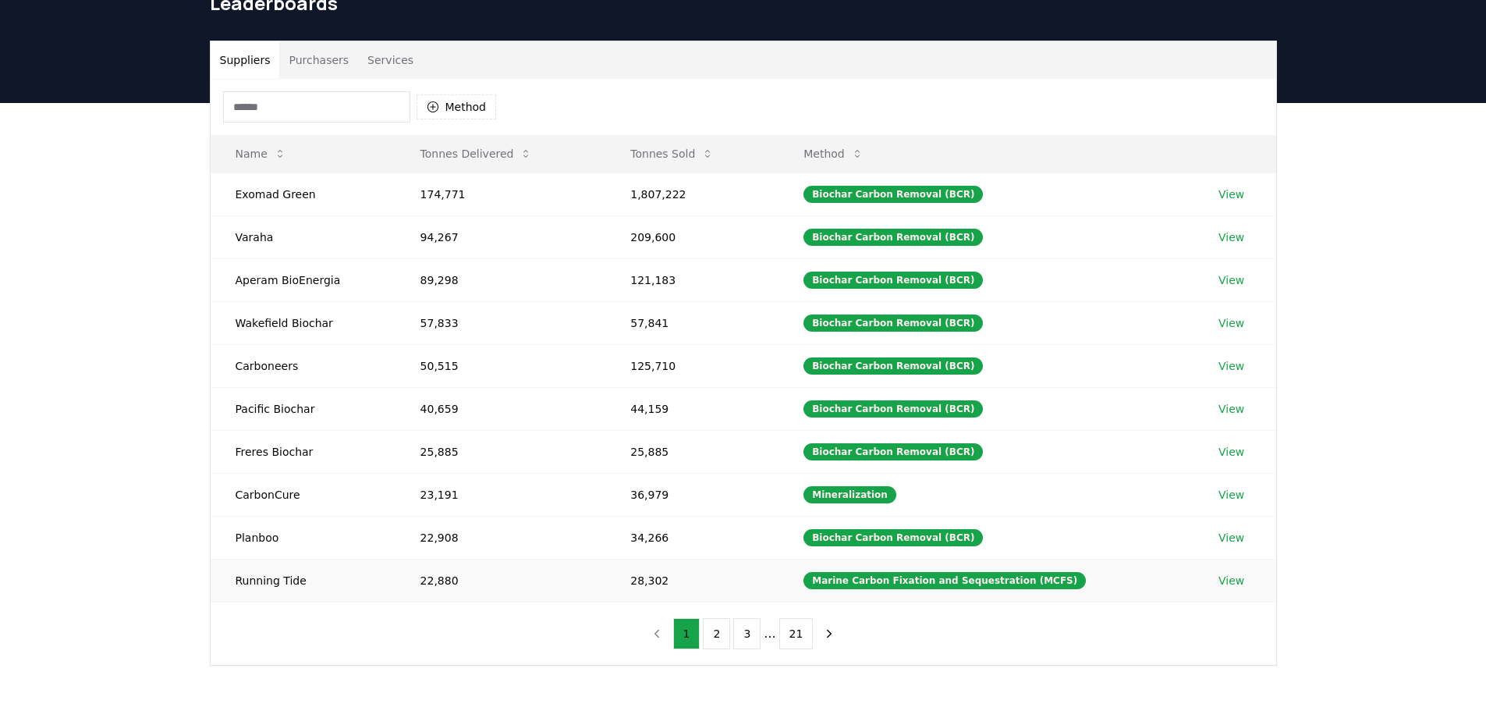
scroll to position [78, 0]
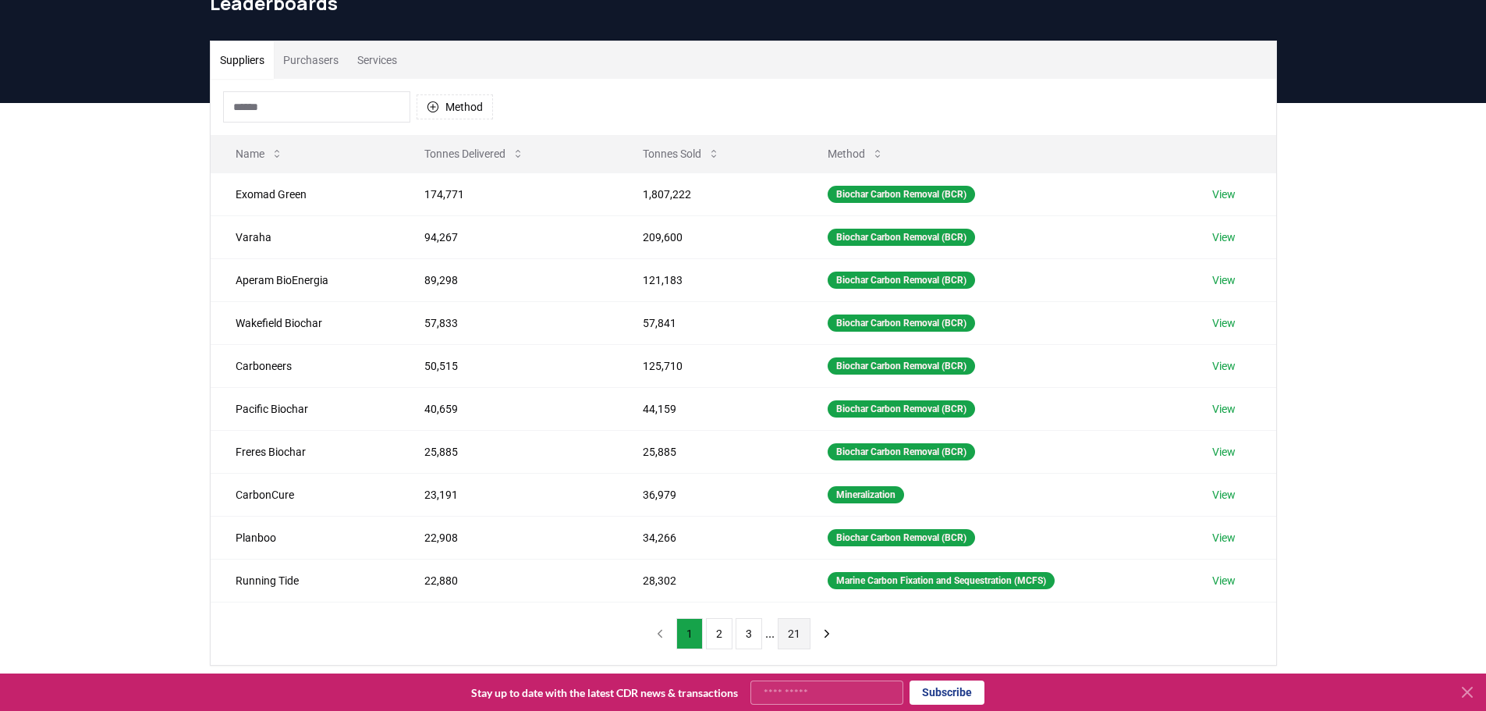
click at [801, 634] on button "21" at bounding box center [794, 633] width 33 height 31
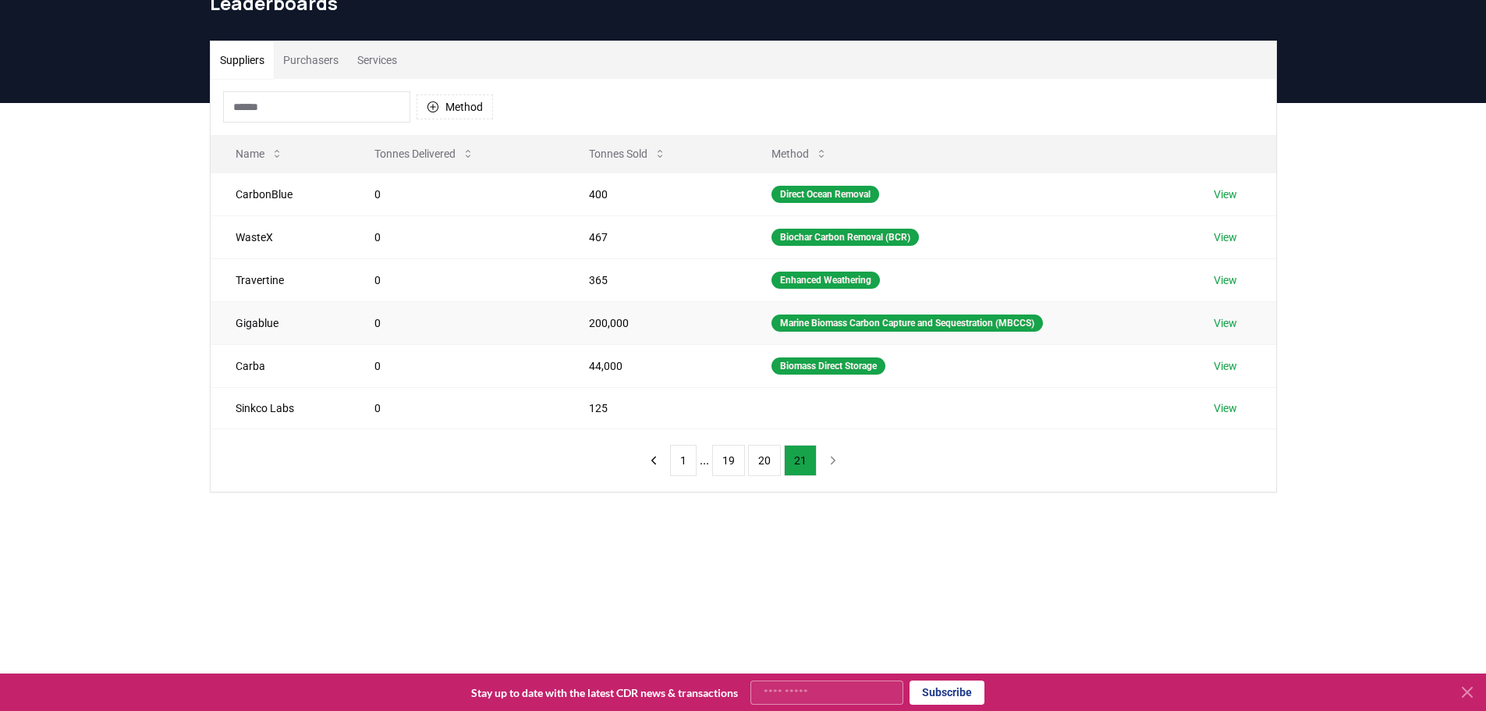
click at [1234, 321] on link "View" at bounding box center [1225, 323] width 23 height 16
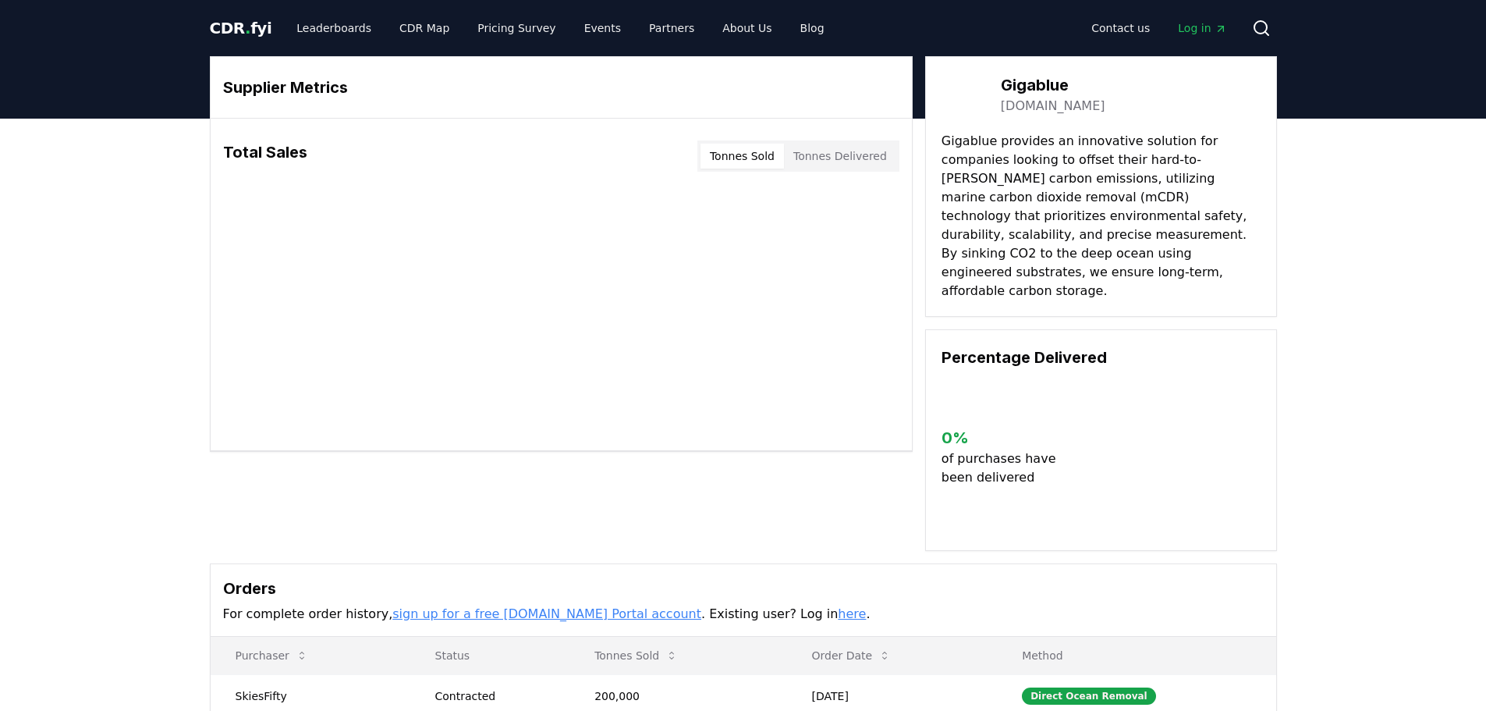
scroll to position [156, 0]
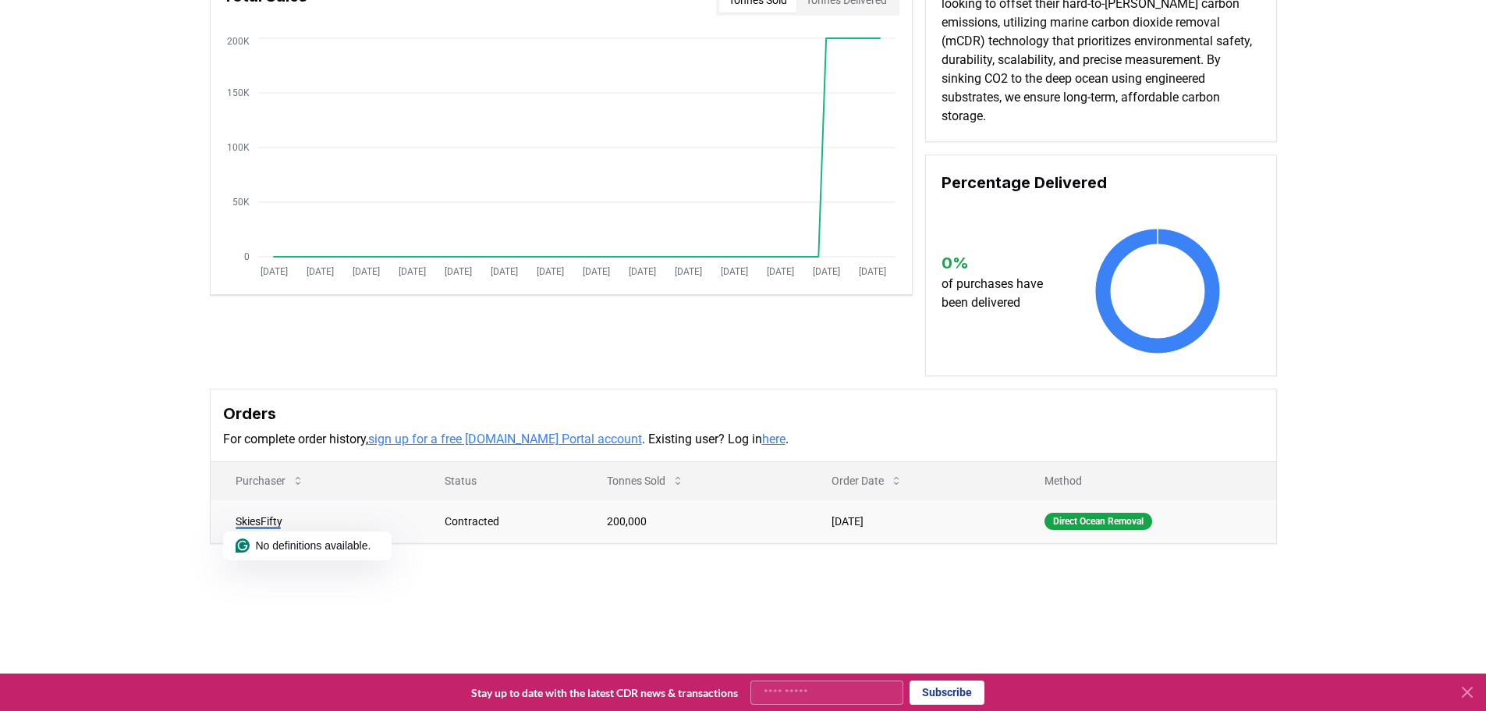
click at [596, 520] on td "200,000" at bounding box center [694, 520] width 225 height 43
click at [602, 520] on td "200,000" at bounding box center [694, 520] width 225 height 43
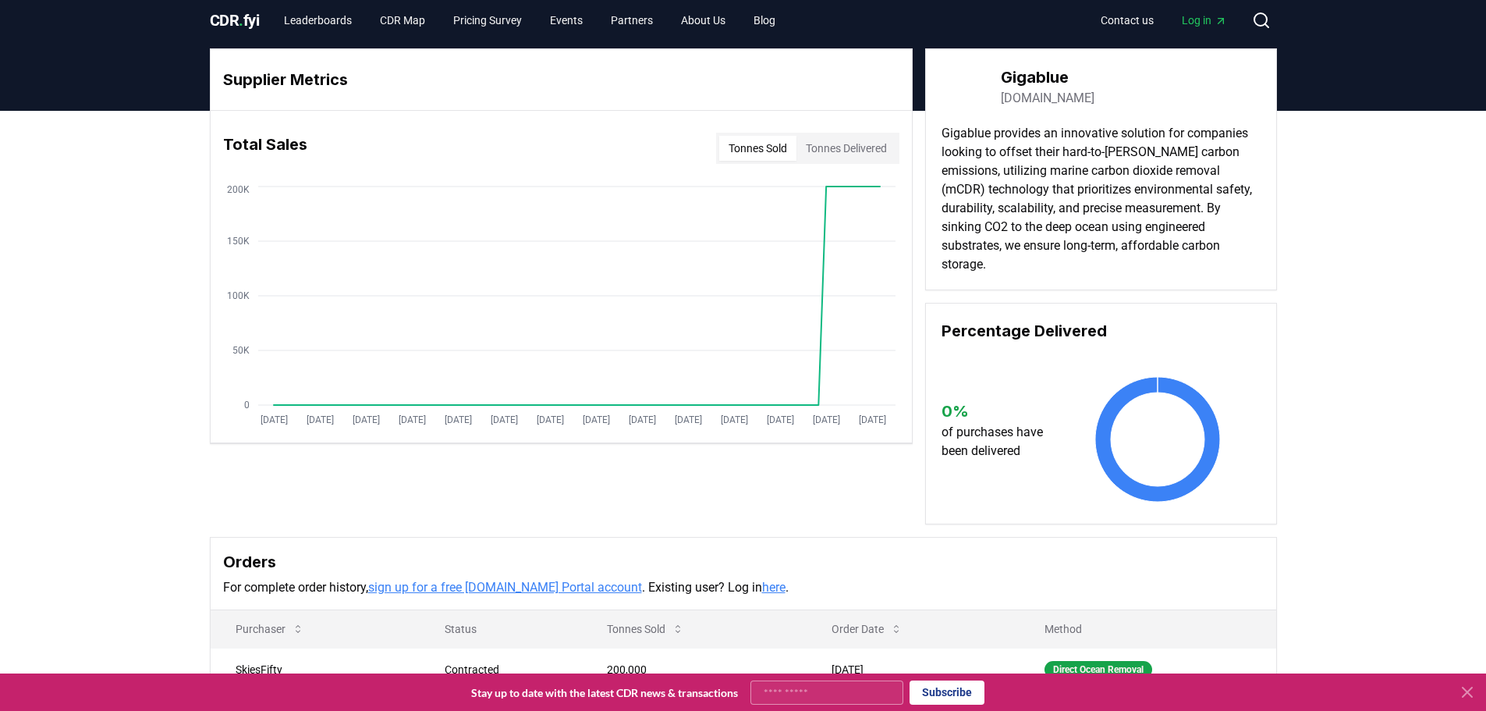
scroll to position [0, 0]
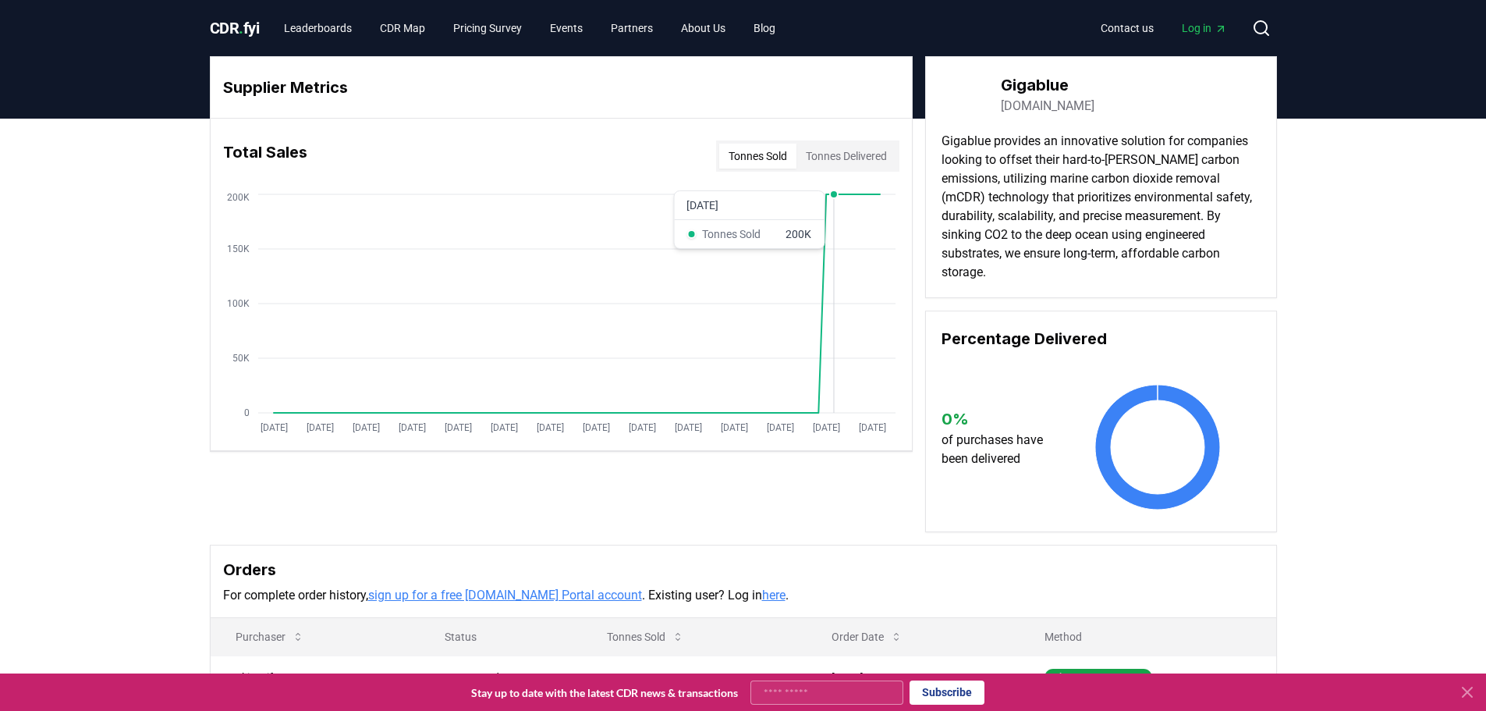
click at [830, 194] on circle at bounding box center [833, 194] width 8 height 8
click at [857, 158] on button "Tonnes Delivered" at bounding box center [847, 156] width 100 height 25
click at [744, 157] on button "Tonnes Sold" at bounding box center [757, 156] width 77 height 25
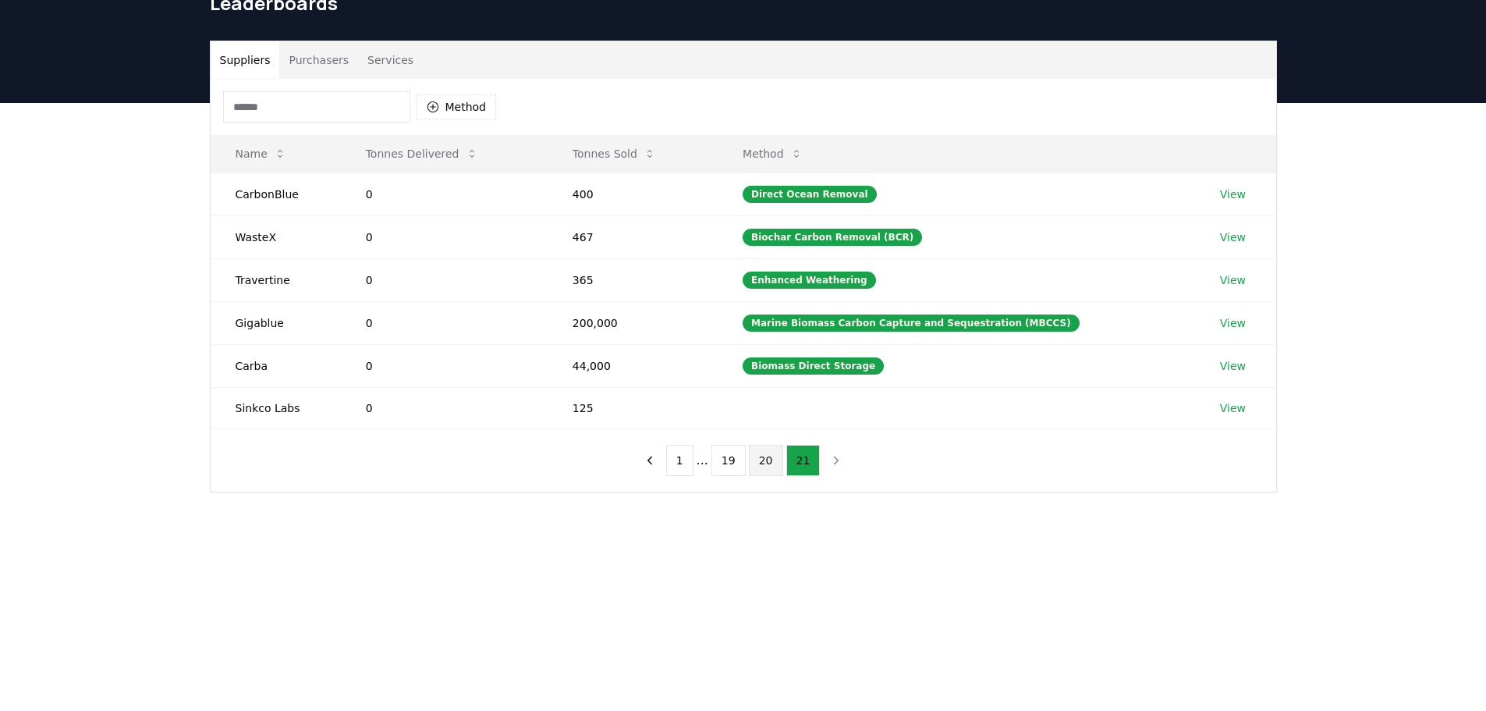
scroll to position [78, 0]
click at [760, 453] on button "20" at bounding box center [766, 460] width 34 height 31
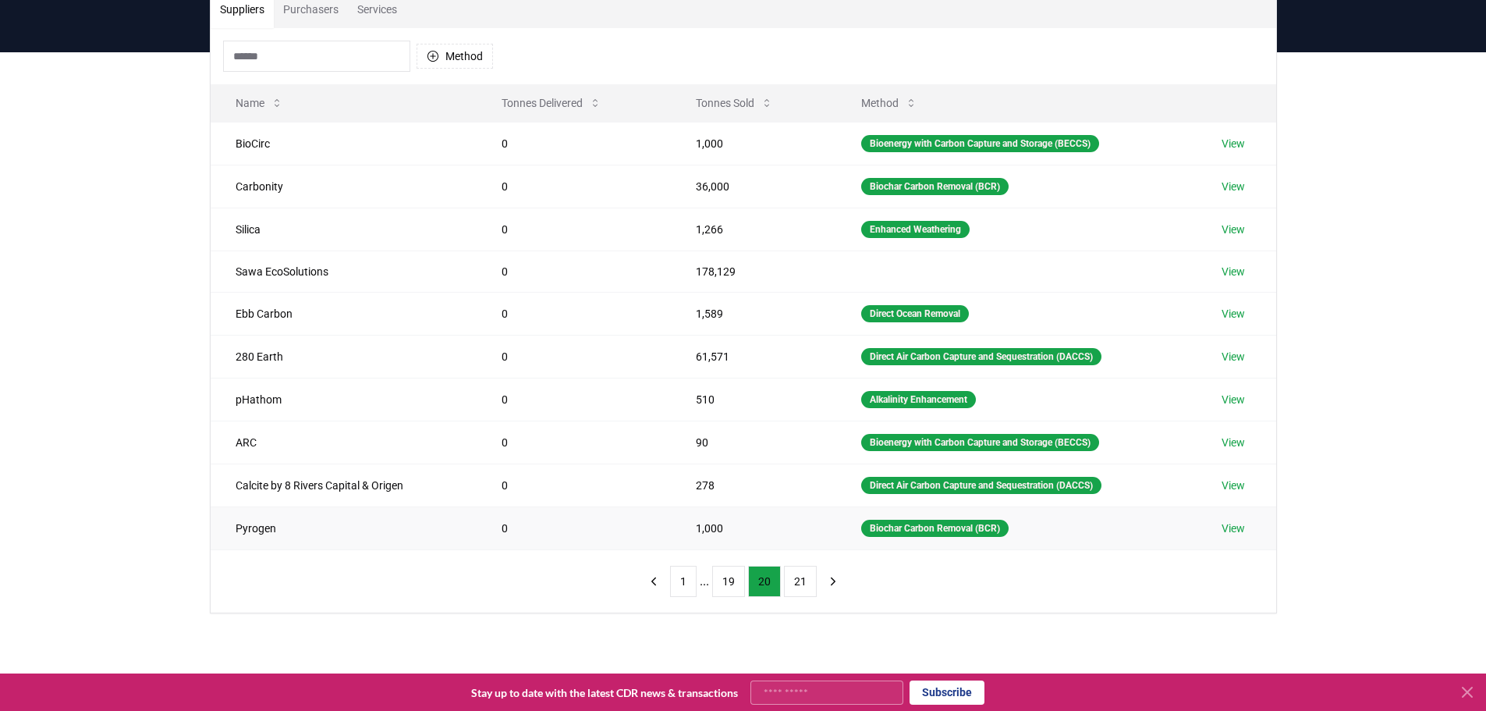
scroll to position [156, 0]
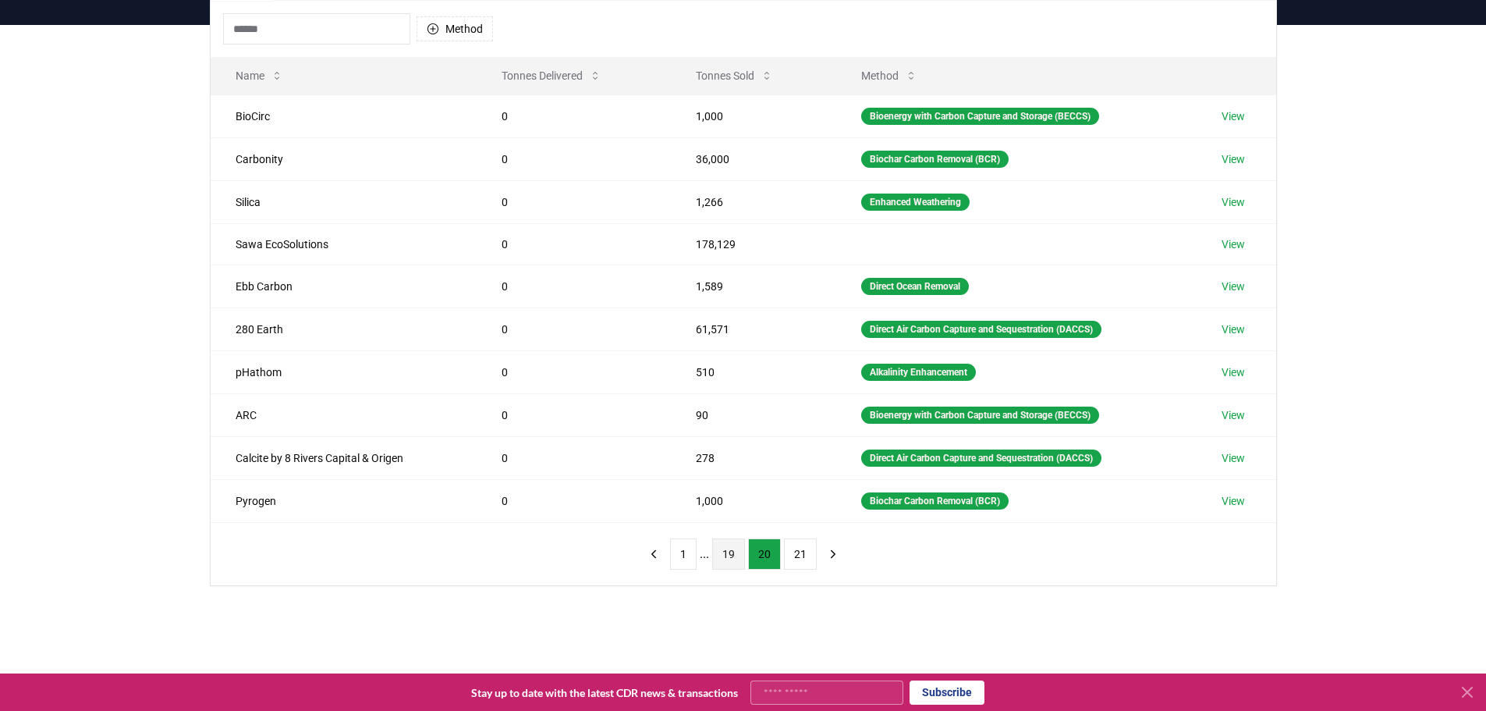
click at [731, 554] on button "19" at bounding box center [728, 553] width 33 height 31
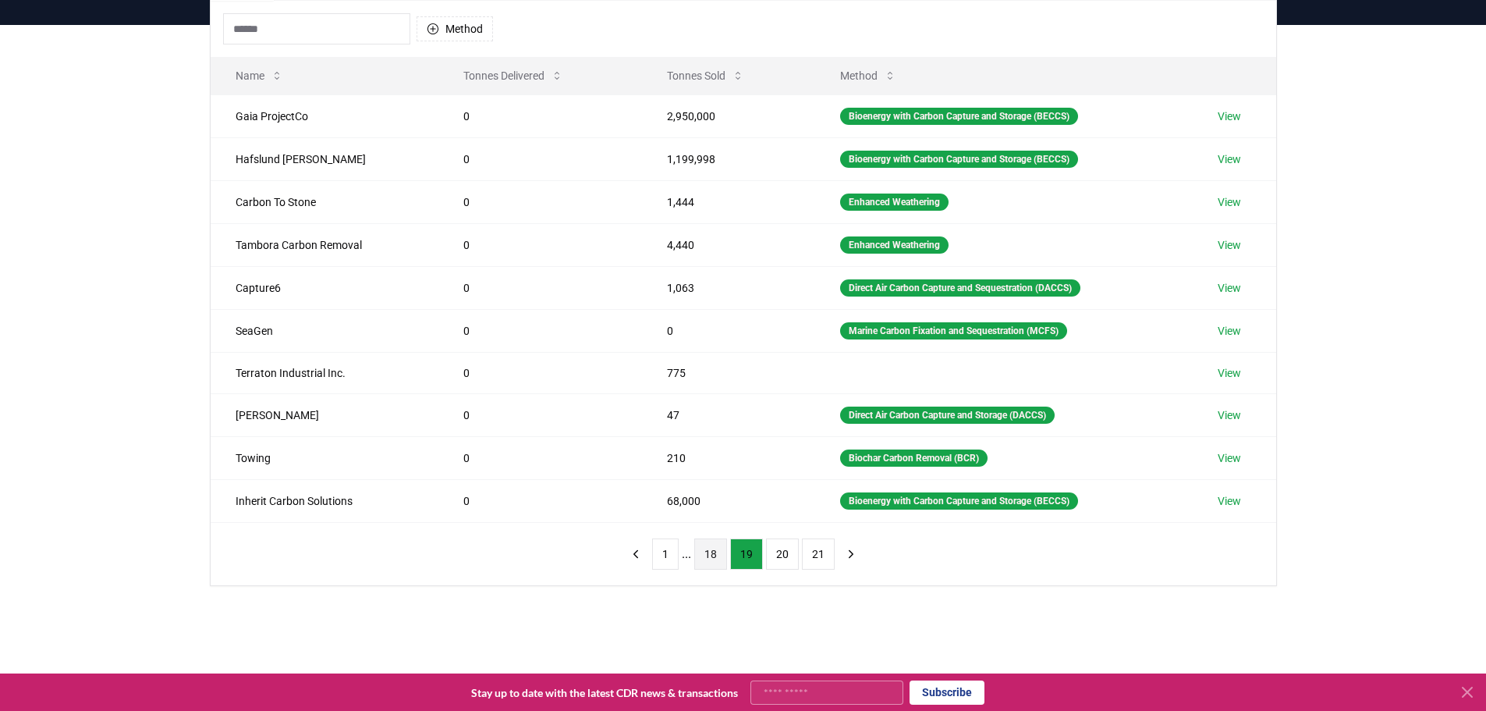
click at [712, 566] on button "18" at bounding box center [710, 553] width 33 height 31
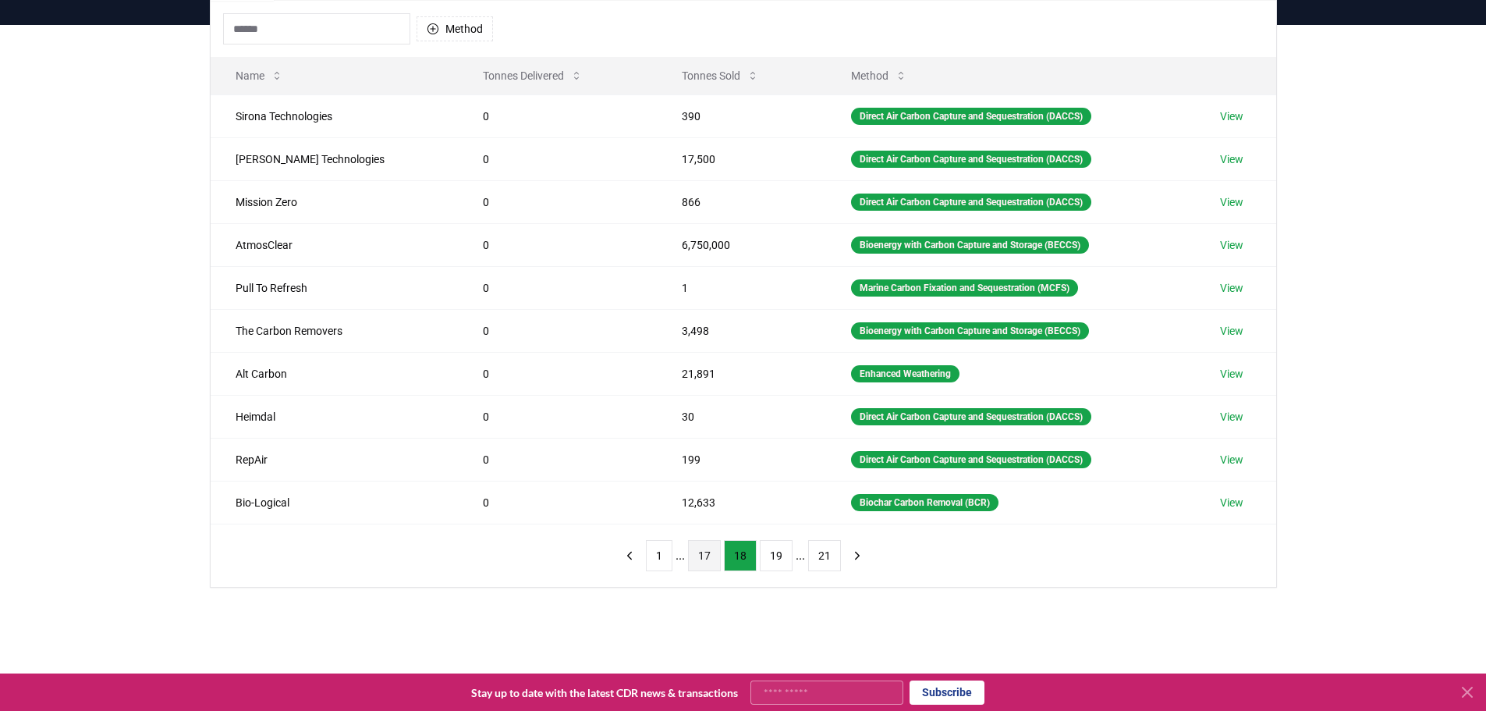
click at [713, 557] on button "17" at bounding box center [704, 555] width 33 height 31
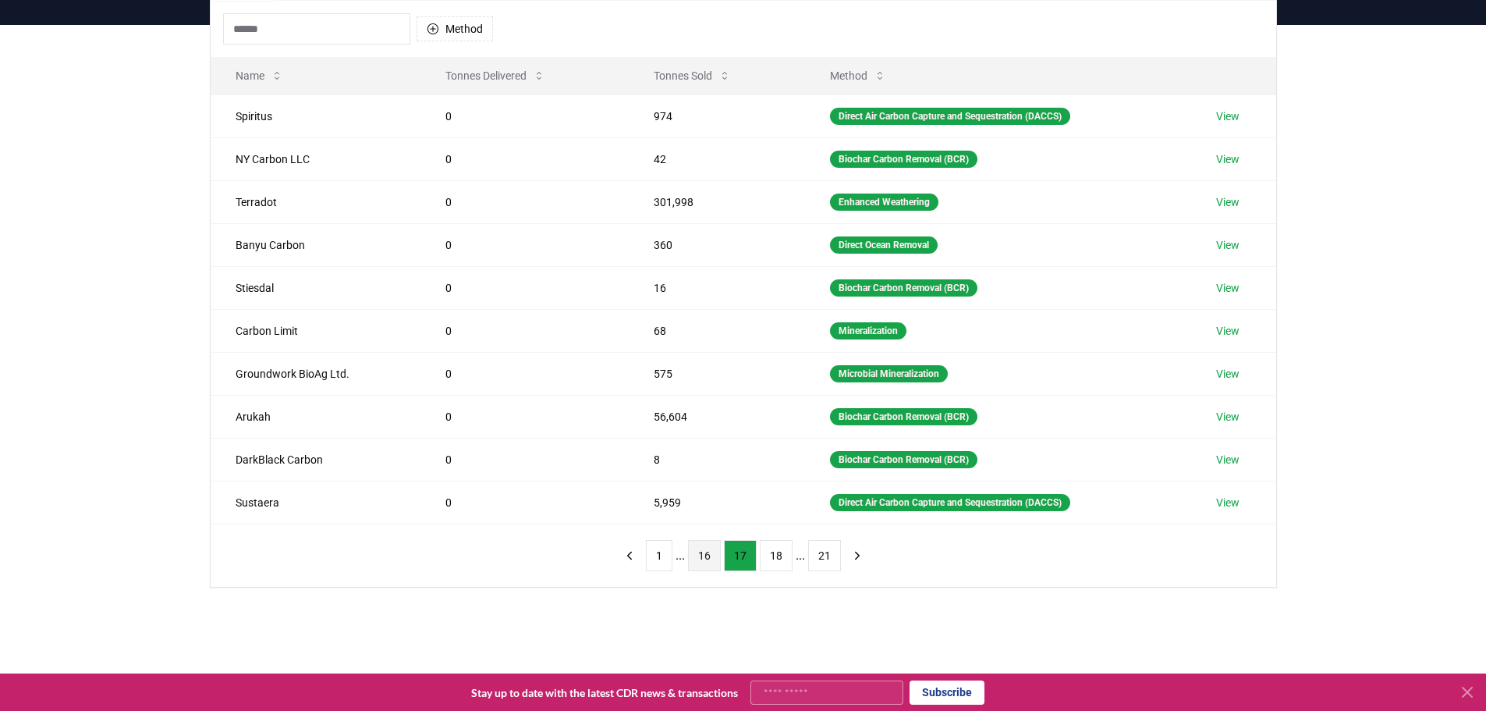
click at [705, 556] on button "16" at bounding box center [704, 555] width 33 height 31
